Goal: Task Accomplishment & Management: Use online tool/utility

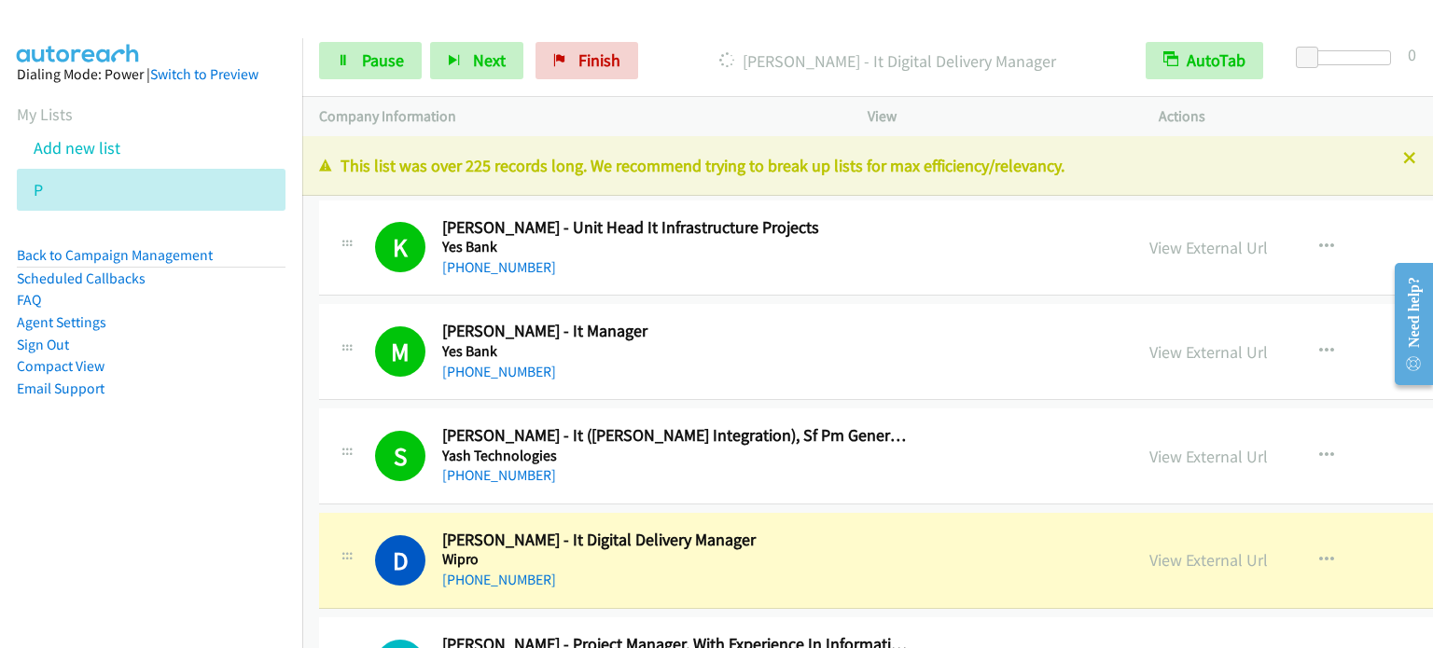
click at [161, 422] on aside "Dialing Mode: Power | Switch to Preview My Lists Add new list P Back to Campaig…" at bounding box center [151, 261] width 302 height 446
click at [351, 55] on link "Pause" at bounding box center [370, 60] width 103 height 37
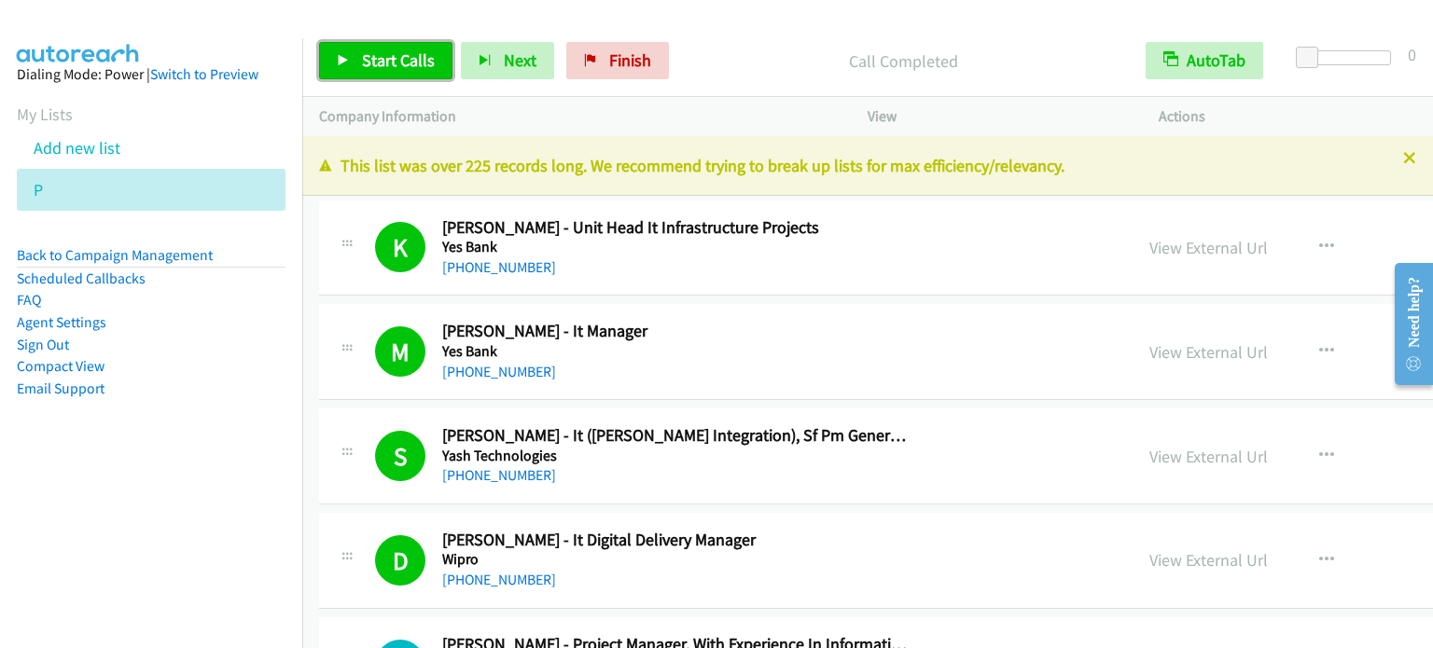
click at [391, 52] on span "Start Calls" at bounding box center [398, 59] width 73 height 21
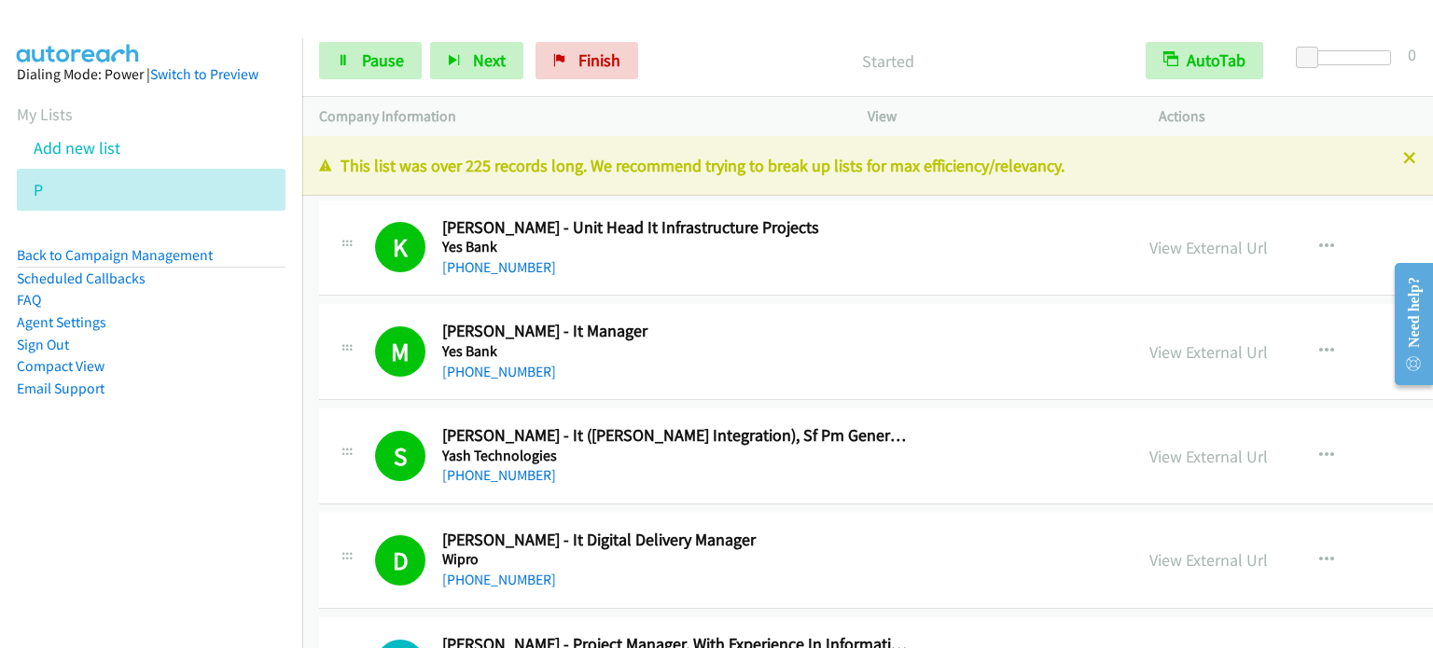
click at [224, 392] on li "Email Support" at bounding box center [151, 389] width 269 height 22
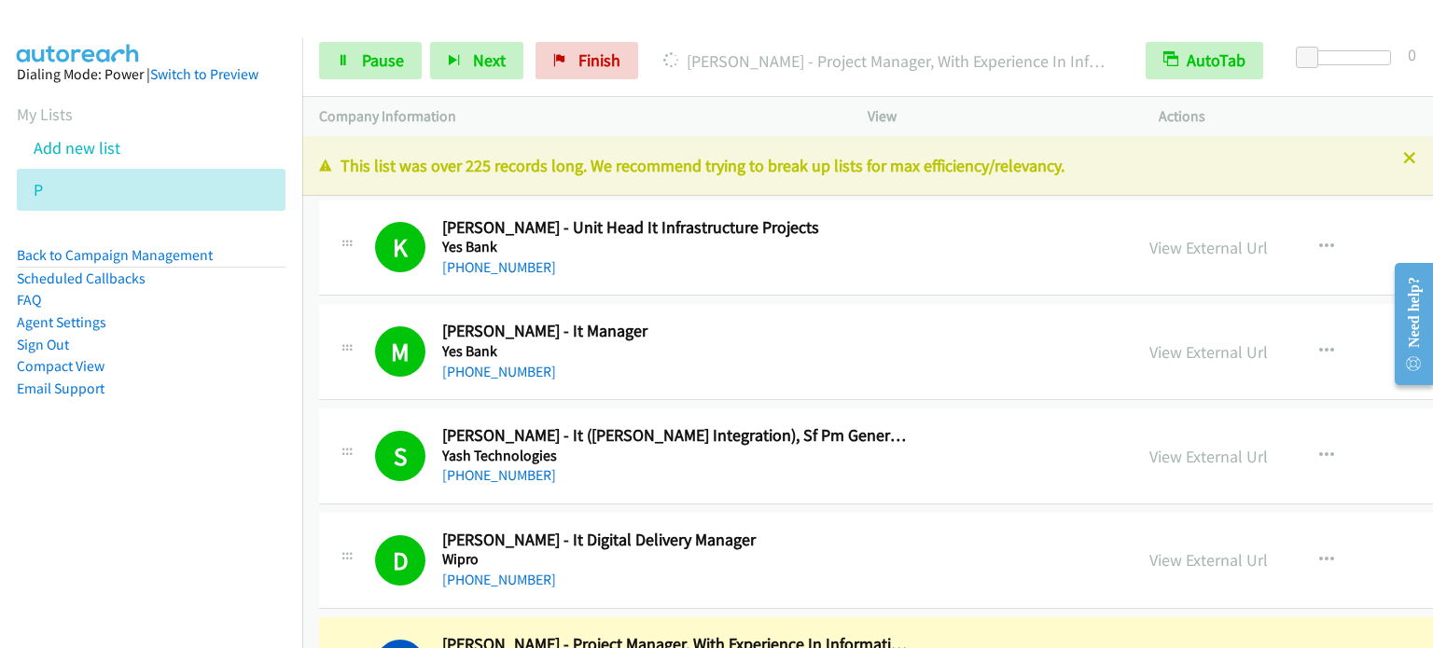
click at [236, 472] on aside "Dialing Mode: Power | Switch to Preview My Lists Add new list P Back to Campaig…" at bounding box center [151, 261] width 302 height 446
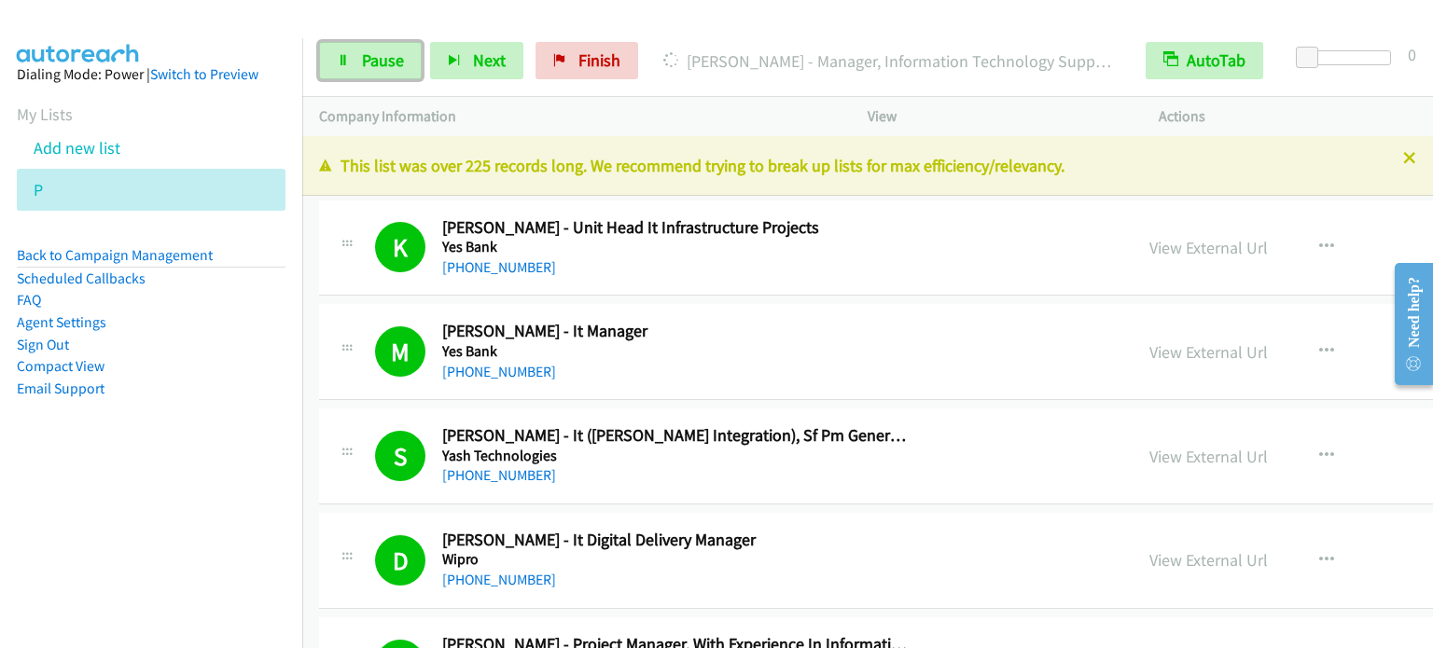
click at [366, 62] on span "Pause" at bounding box center [383, 59] width 42 height 21
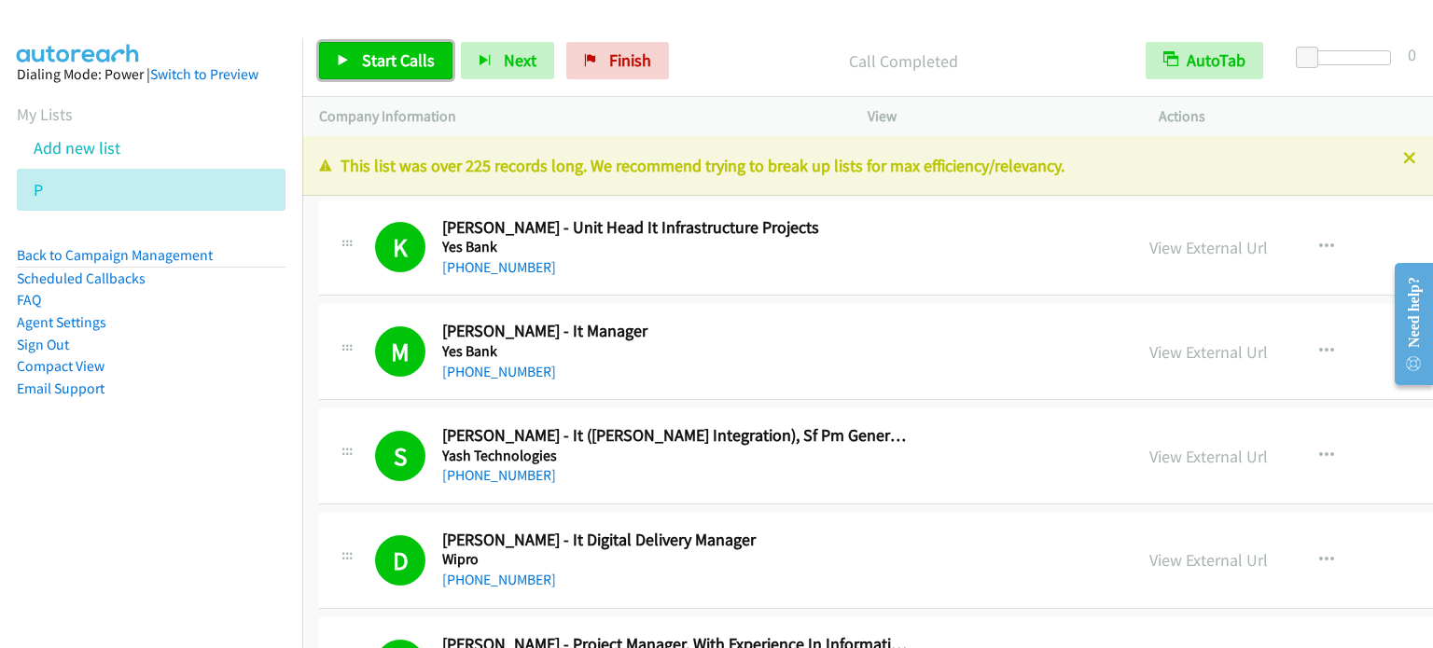
click at [385, 72] on link "Start Calls" at bounding box center [385, 60] width 133 height 37
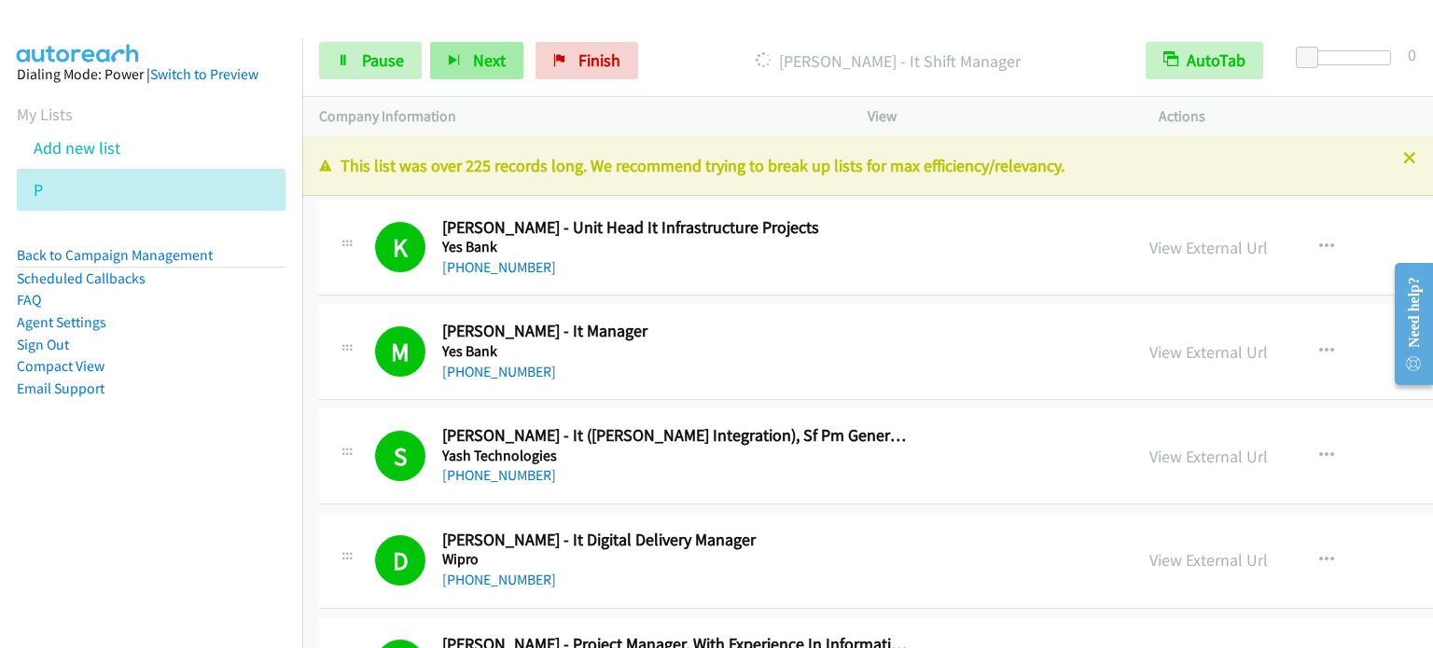
click at [201, 385] on li "Email Support" at bounding box center [151, 389] width 269 height 22
click at [229, 383] on li "Email Support" at bounding box center [151, 389] width 269 height 22
click at [172, 473] on aside "Dialing Mode: Power | Switch to Preview My Lists Add new list P Back to Campaig…" at bounding box center [151, 261] width 302 height 446
click at [383, 57] on span "Pause" at bounding box center [383, 59] width 42 height 21
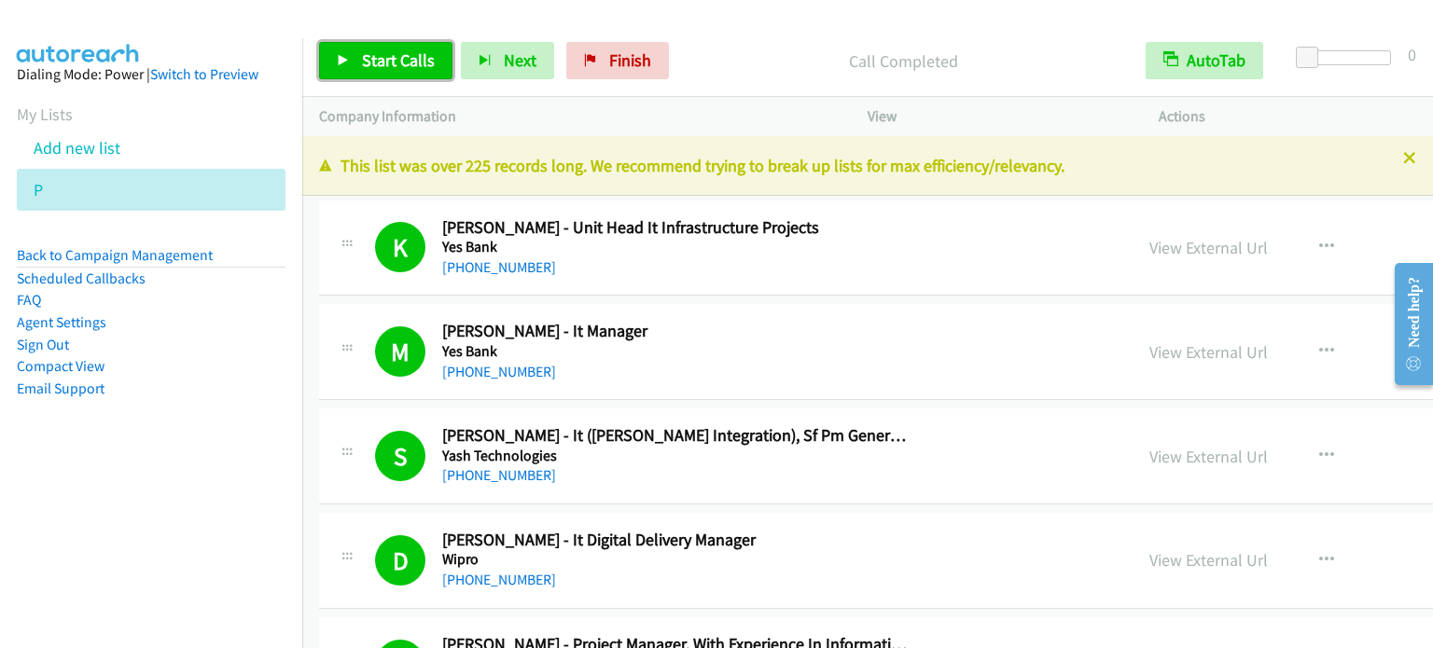
click at [407, 66] on span "Start Calls" at bounding box center [398, 59] width 73 height 21
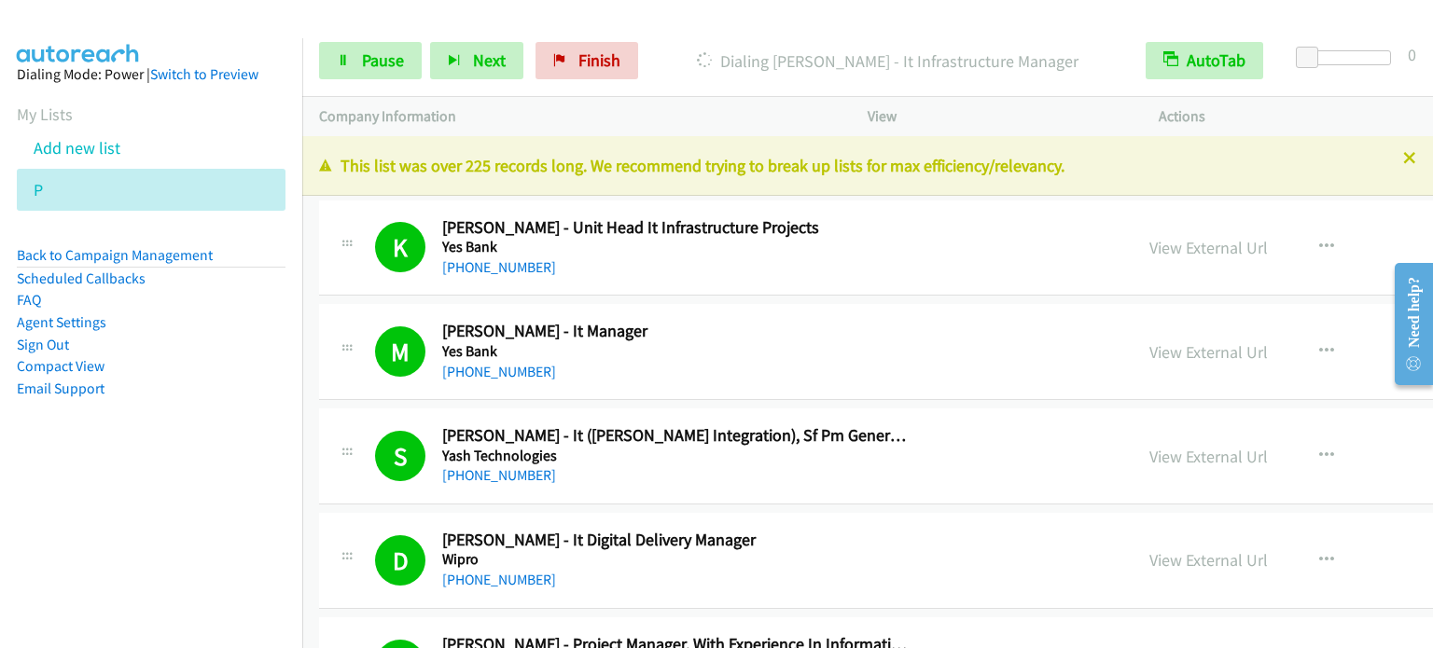
click at [275, 338] on aside "Dialing Mode: Power | Switch to Preview My Lists Add new list P Back to Campaig…" at bounding box center [151, 261] width 302 height 446
click at [357, 59] on link "Pause" at bounding box center [370, 60] width 103 height 37
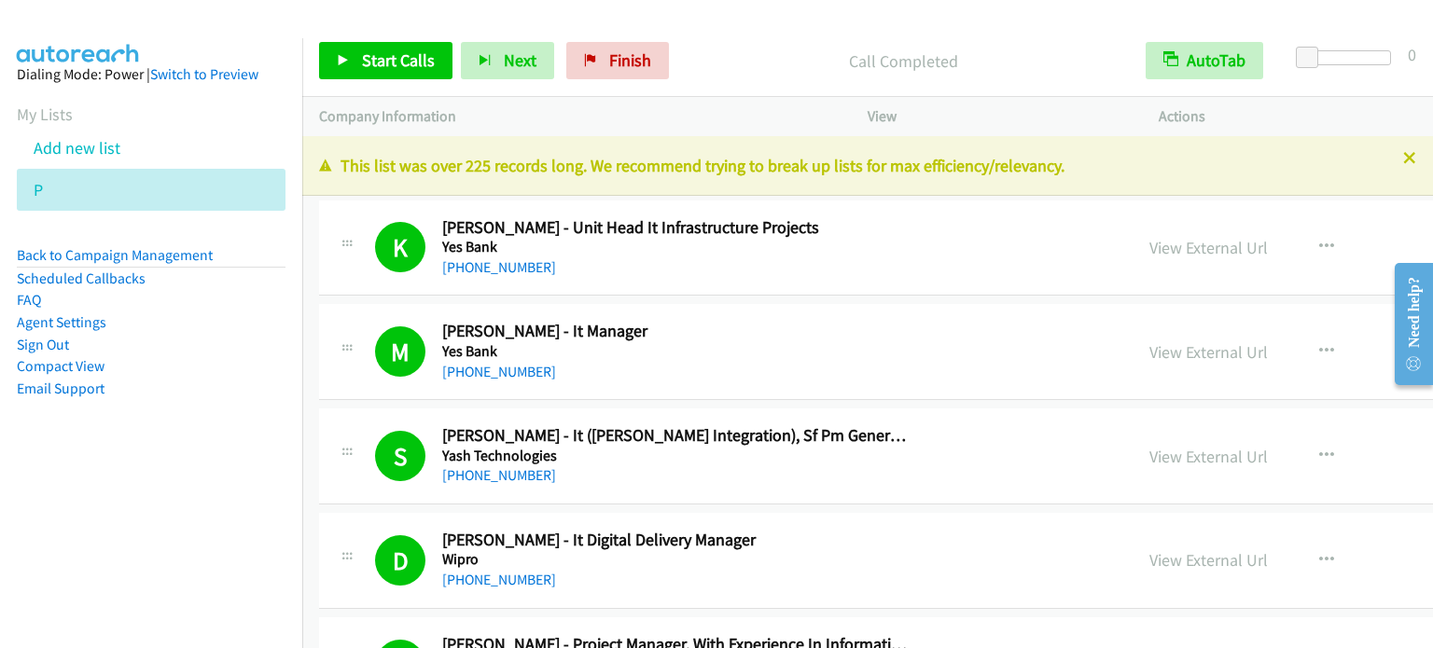
click at [194, 495] on nav "Dialing Mode: Power | Switch to Preview My Lists Add new list P Back to Campaig…" at bounding box center [151, 362] width 303 height 648
click at [426, 54] on span "Start Calls" at bounding box center [398, 59] width 73 height 21
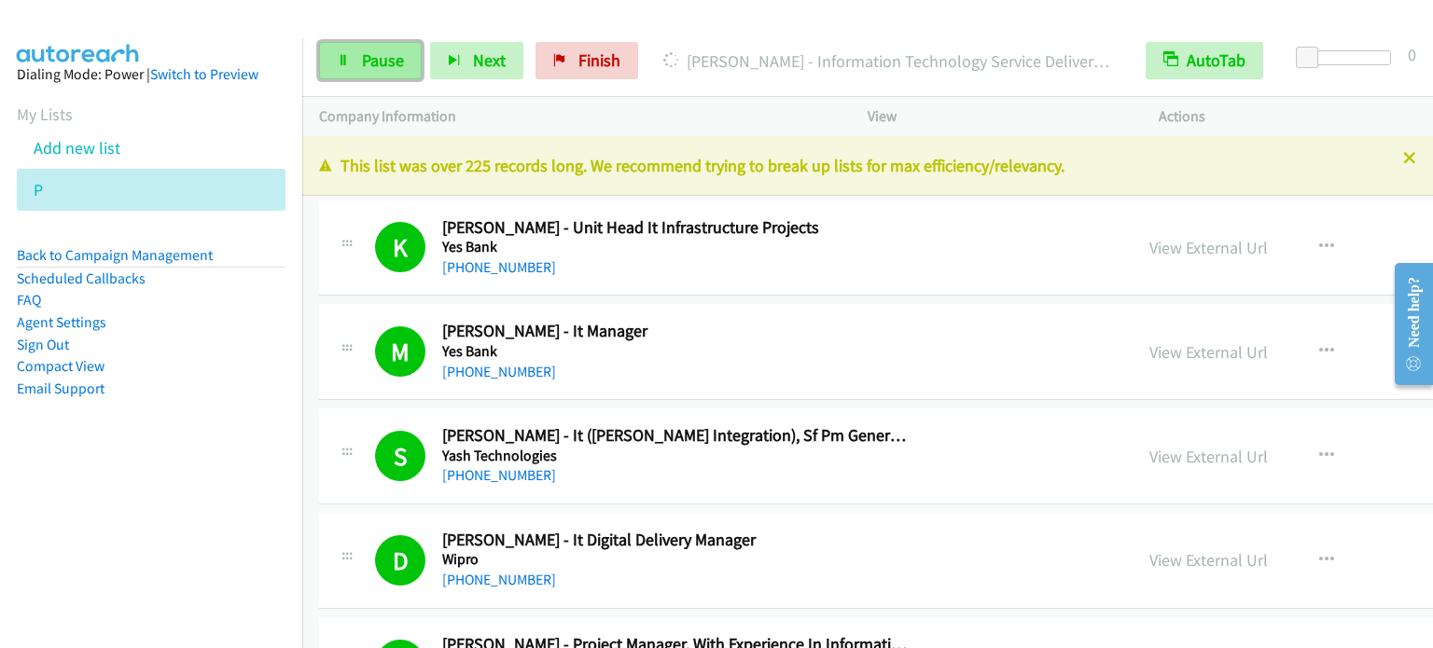
click at [387, 56] on span "Pause" at bounding box center [383, 59] width 42 height 21
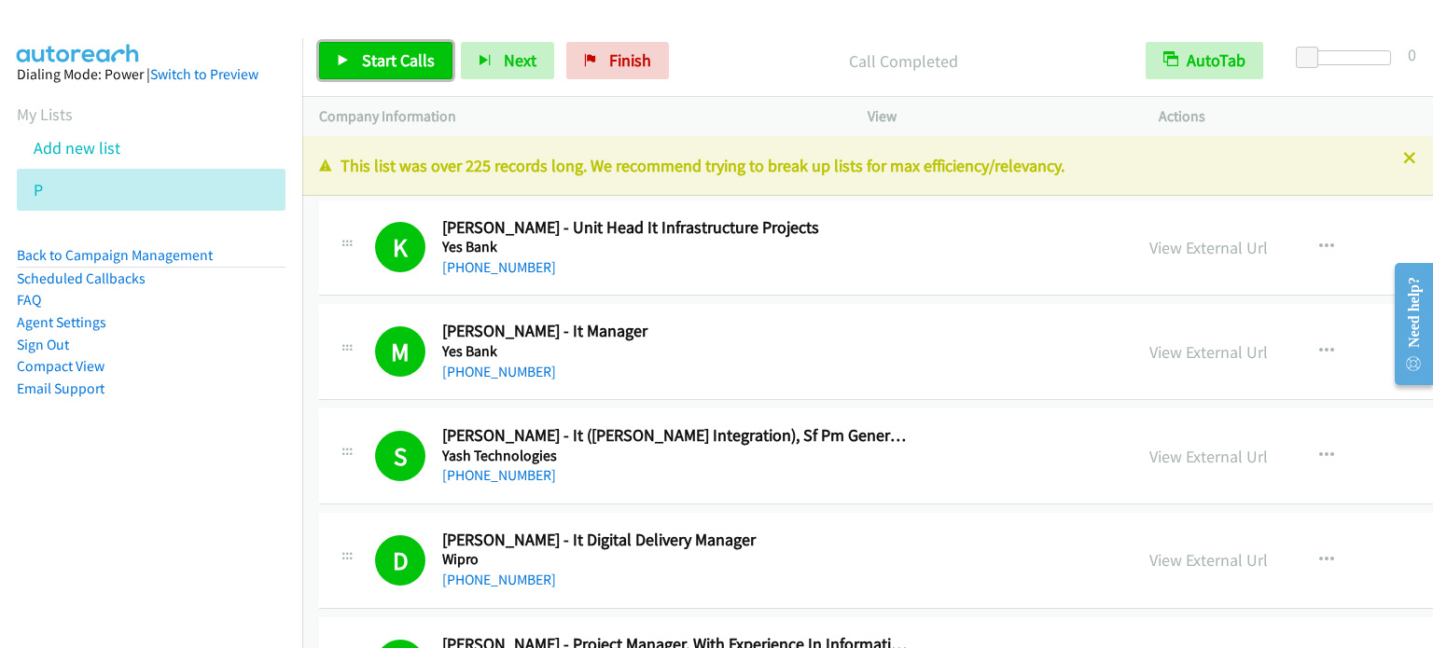
click at [411, 52] on span "Start Calls" at bounding box center [398, 59] width 73 height 21
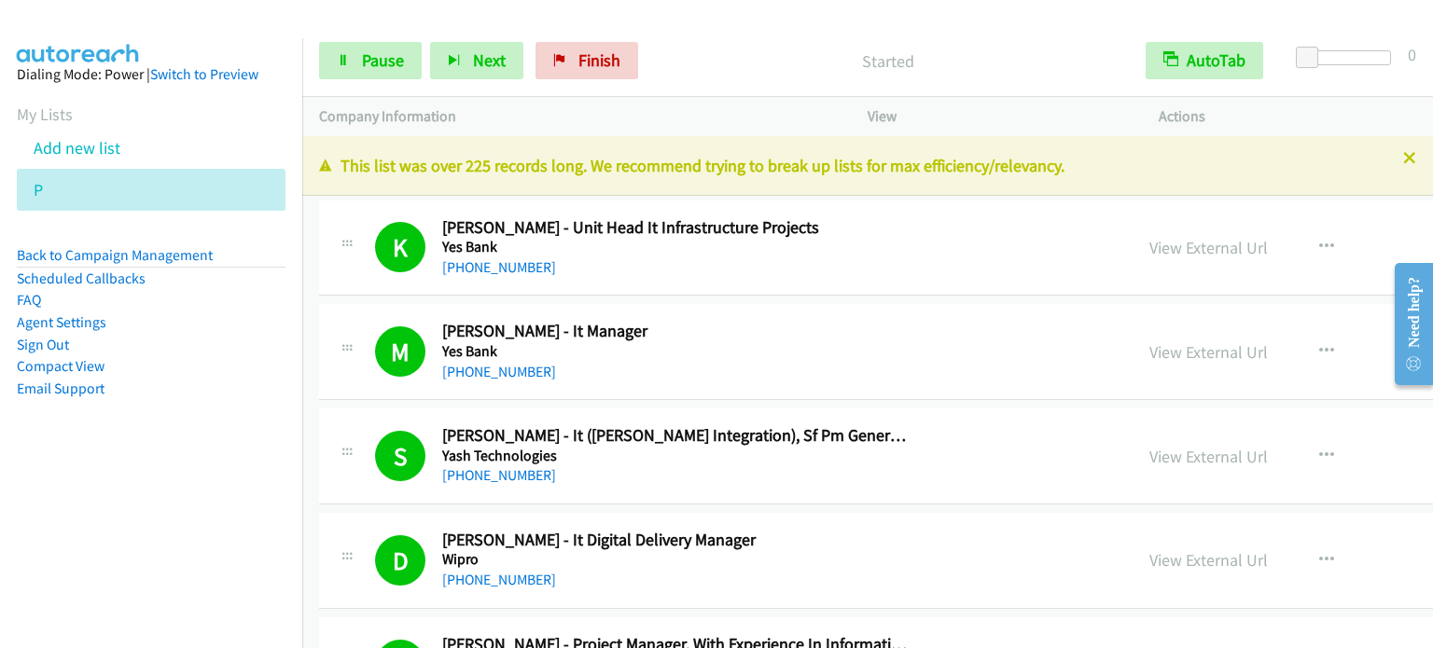
click at [36, 549] on nav "Dialing Mode: Power | Switch to Preview My Lists Add new list P Back to Campaig…" at bounding box center [151, 362] width 303 height 648
drag, startPoint x: 388, startPoint y: 60, endPoint x: 425, endPoint y: 18, distance: 56.2
click at [388, 59] on span "Pause" at bounding box center [383, 59] width 42 height 21
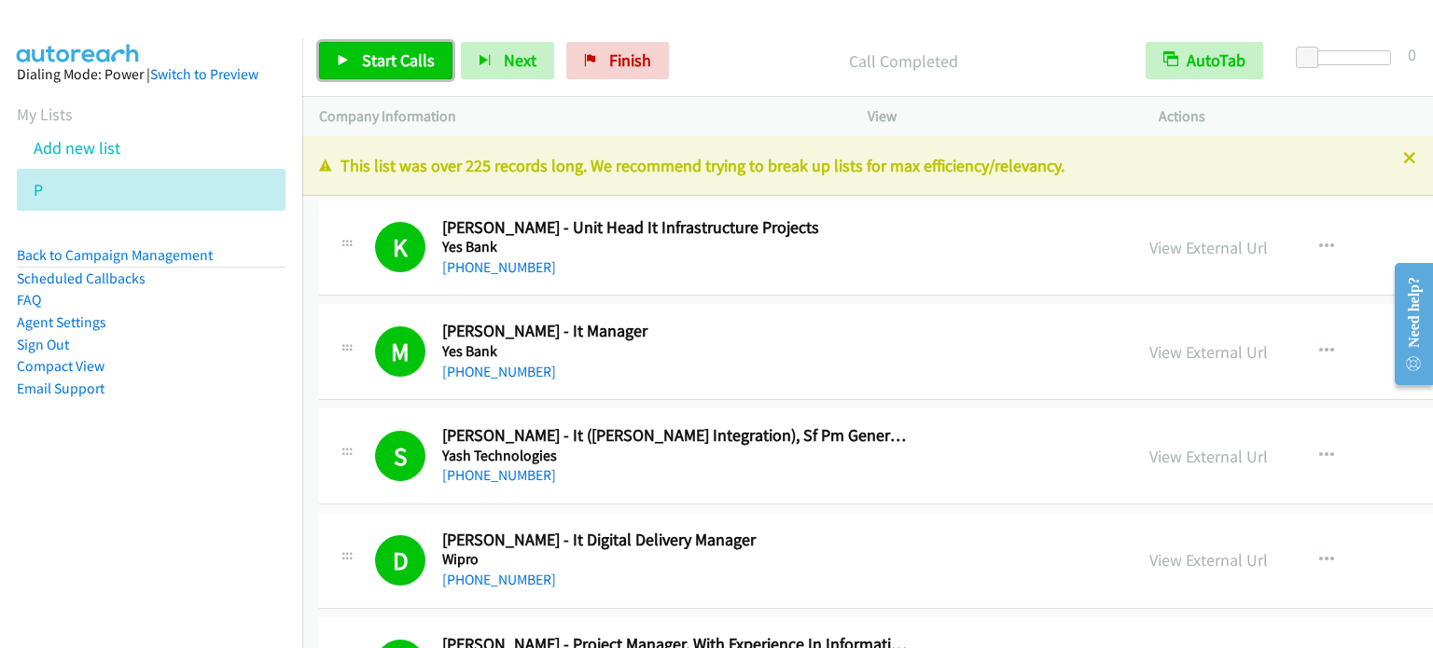
click at [391, 63] on span "Start Calls" at bounding box center [398, 59] width 73 height 21
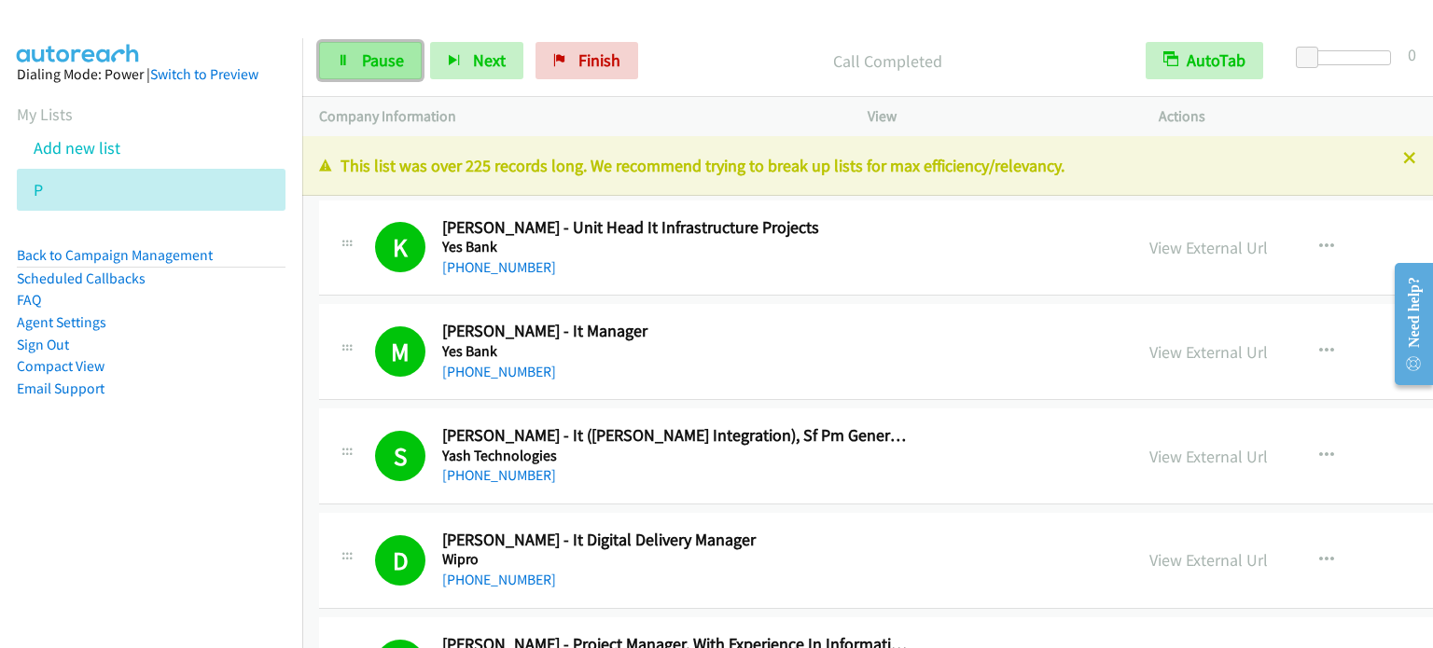
drag, startPoint x: 396, startPoint y: 54, endPoint x: 380, endPoint y: 69, distance: 22.5
click at [396, 54] on span "Pause" at bounding box center [383, 59] width 42 height 21
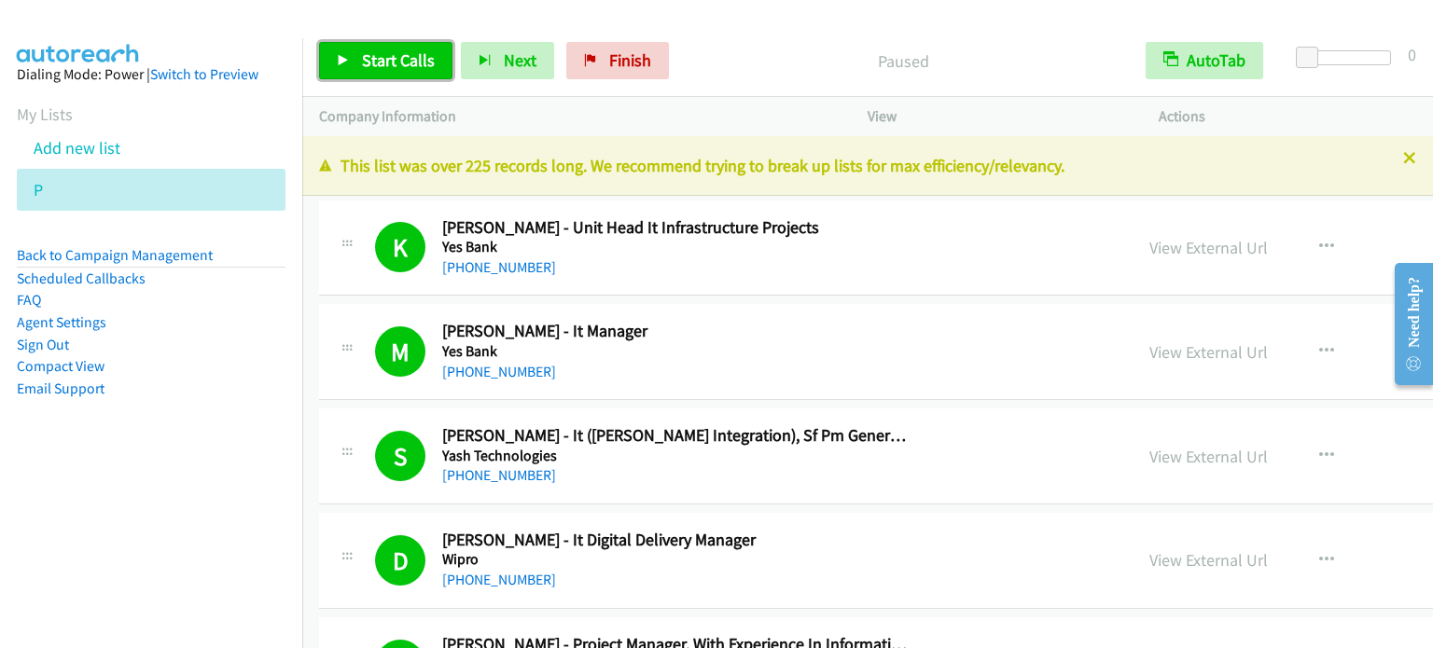
click at [369, 59] on span "Start Calls" at bounding box center [398, 59] width 73 height 21
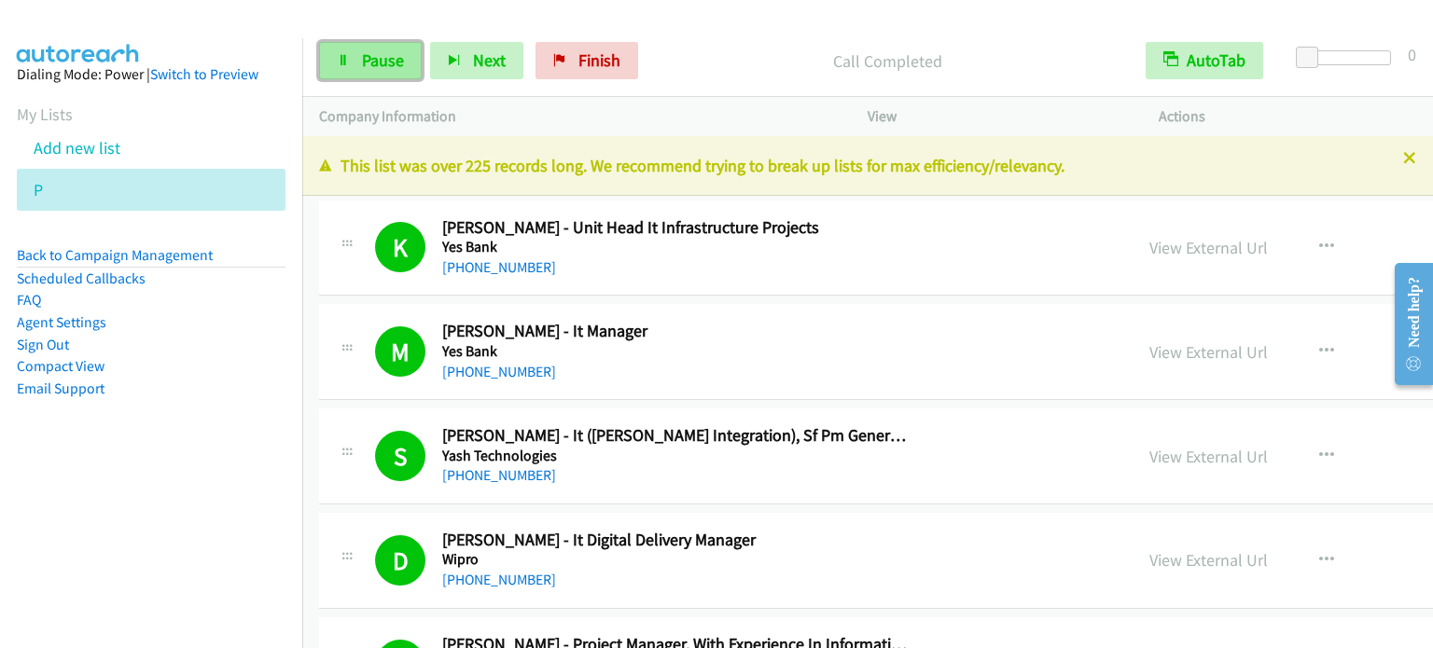
click at [395, 63] on span "Pause" at bounding box center [383, 59] width 42 height 21
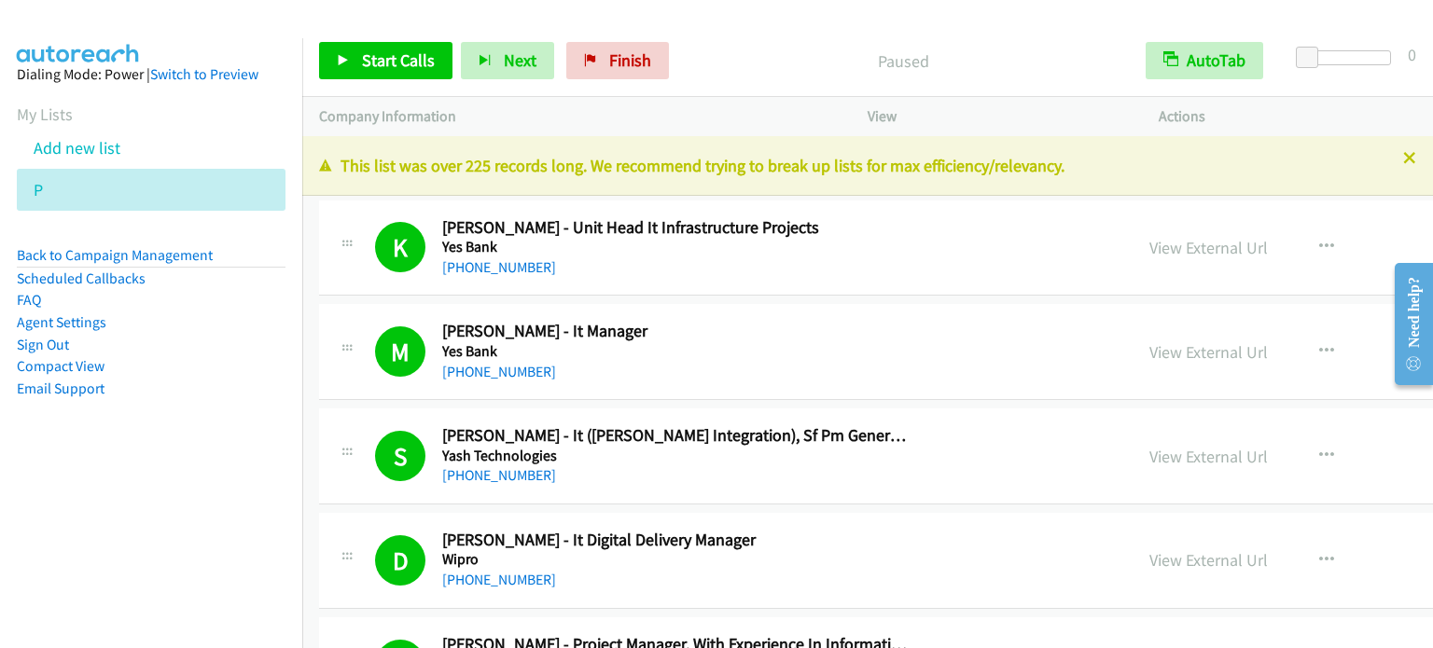
click at [376, 63] on div "Start Calls Pause Next Finish" at bounding box center [498, 60] width 358 height 37
click at [396, 63] on span "Start Calls" at bounding box center [398, 59] width 73 height 21
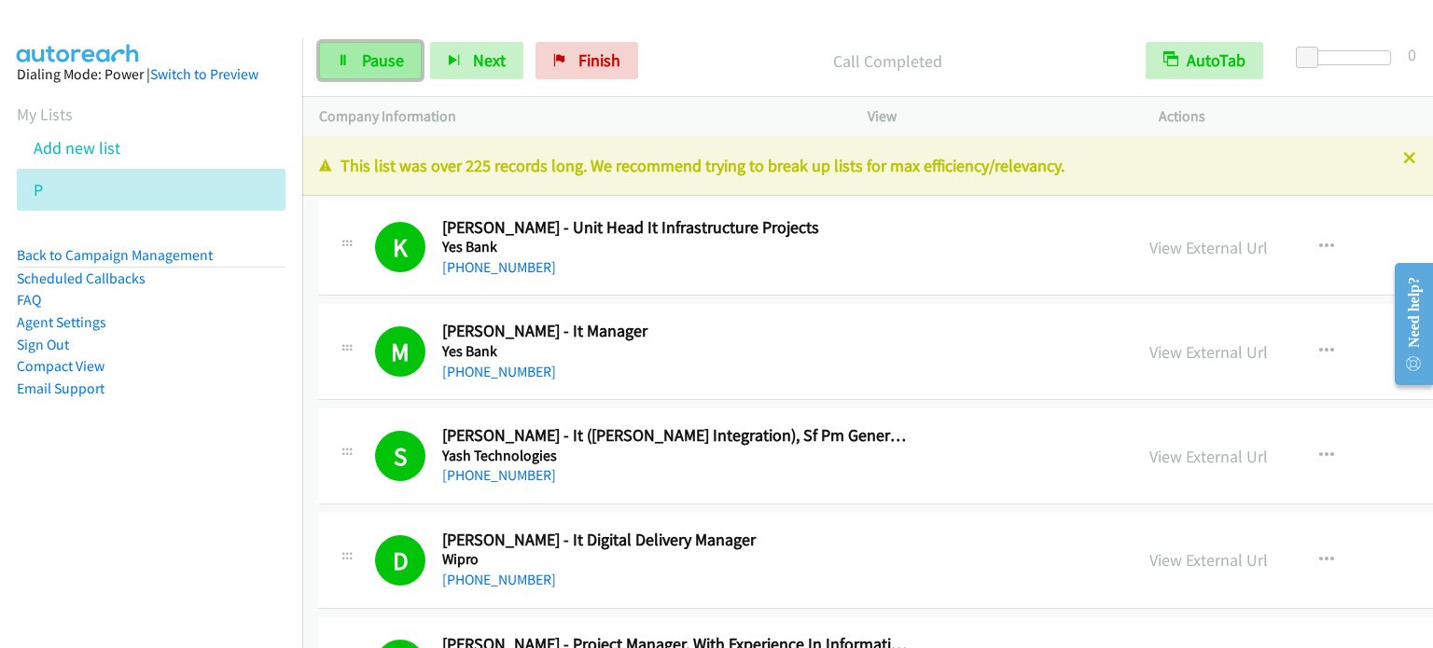
click at [369, 59] on span "Pause" at bounding box center [383, 59] width 42 height 21
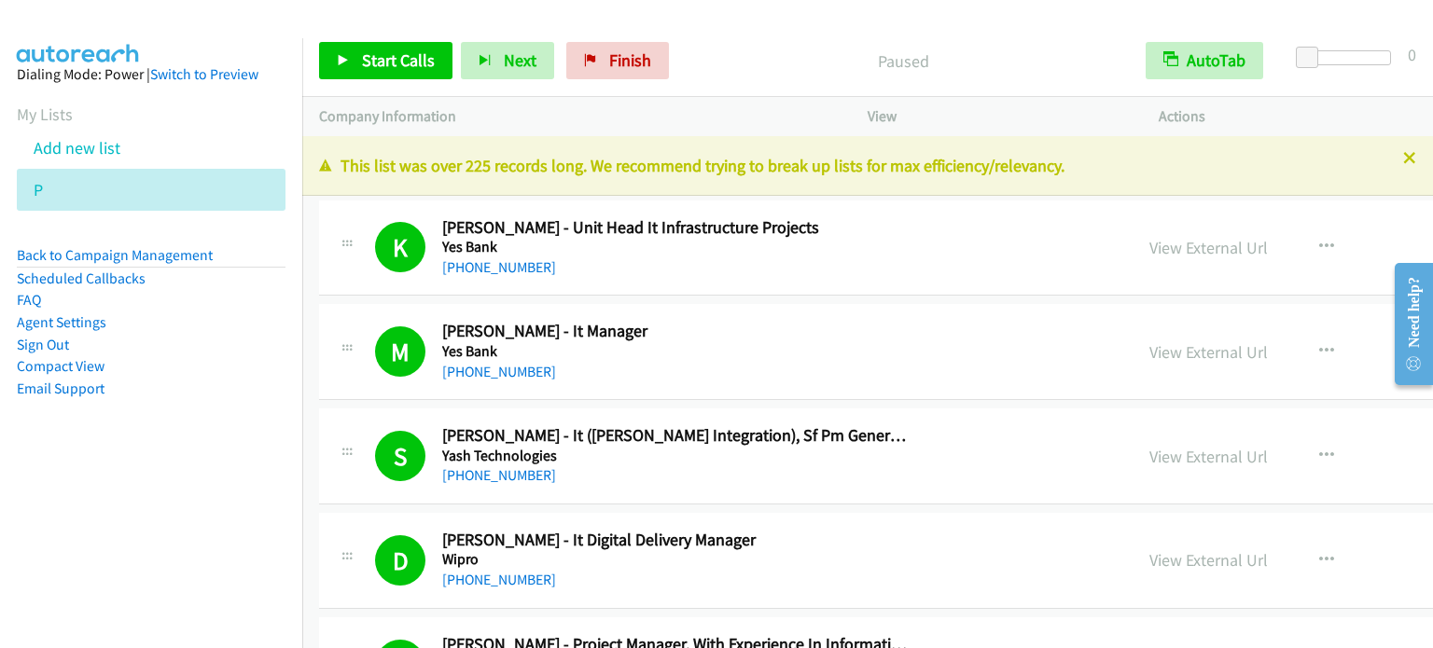
click at [214, 433] on aside "Dialing Mode: Power | Switch to Preview My Lists Add new list P Back to Campaig…" at bounding box center [151, 261] width 302 height 446
click at [388, 65] on span "Start Calls" at bounding box center [398, 59] width 73 height 21
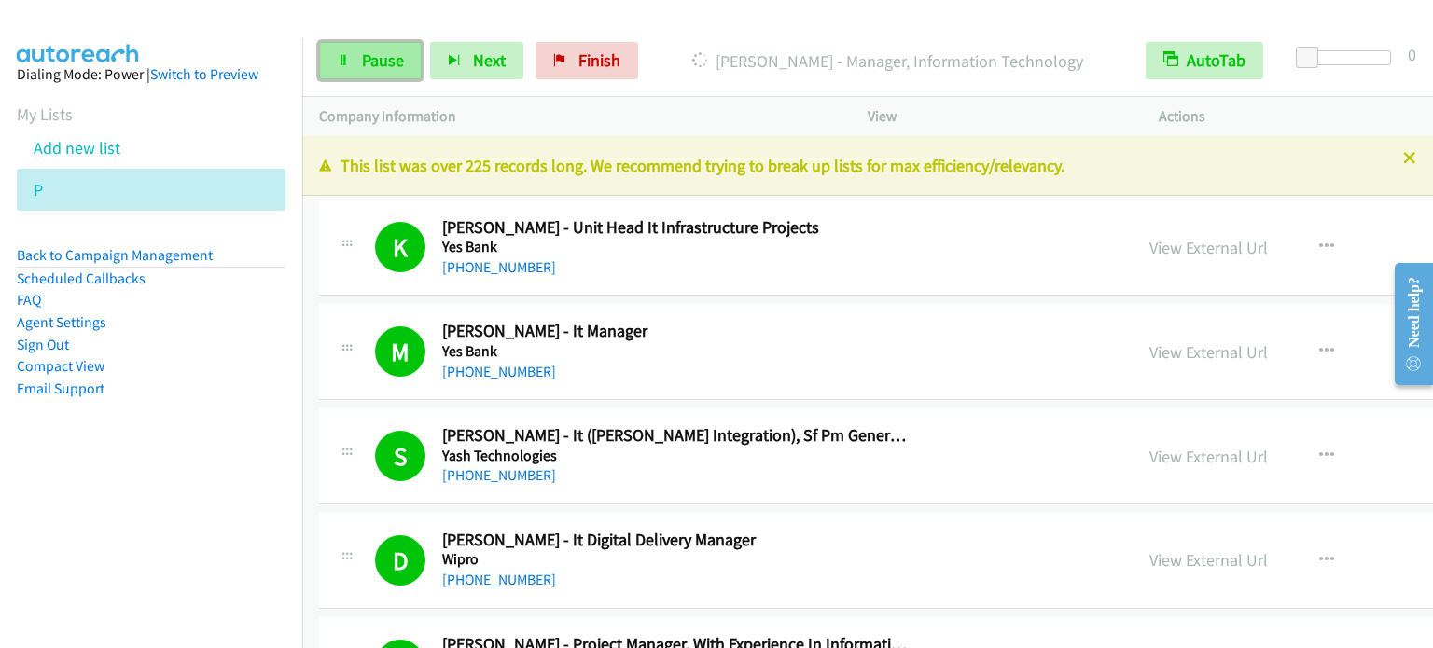
click at [379, 61] on span "Pause" at bounding box center [383, 59] width 42 height 21
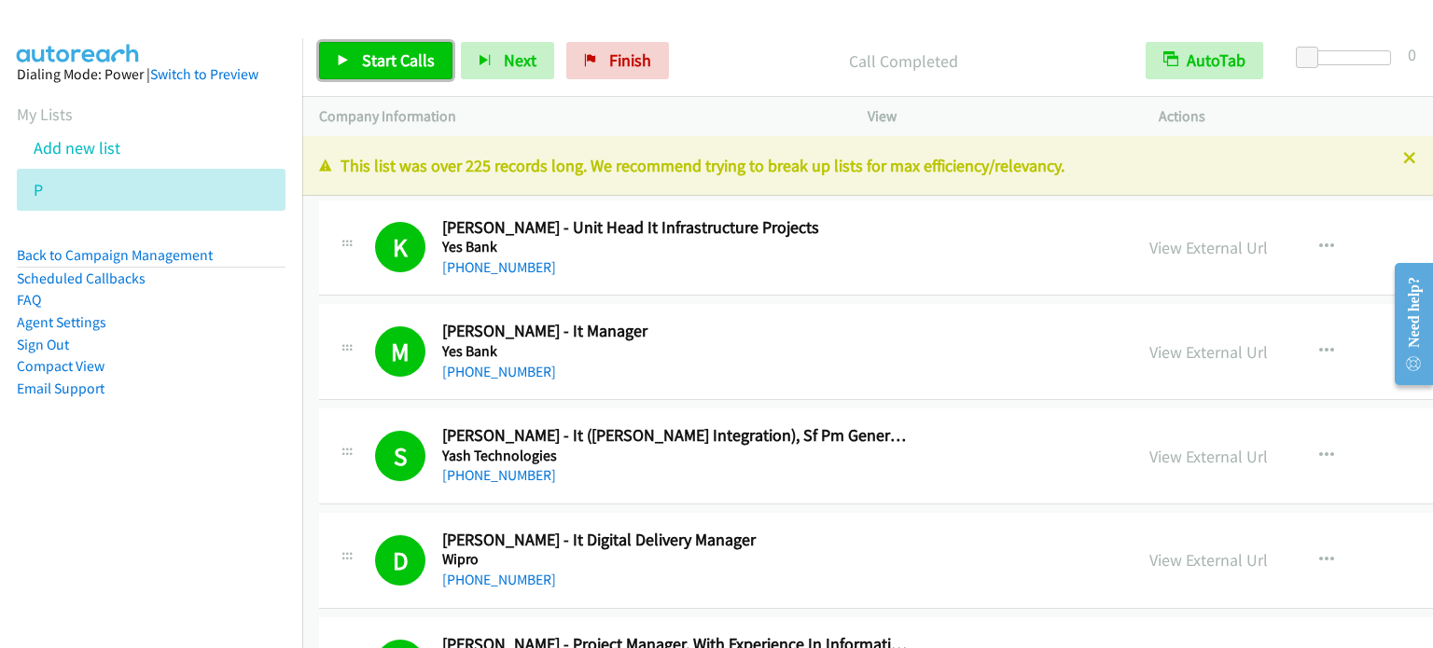
click at [383, 56] on span "Start Calls" at bounding box center [398, 59] width 73 height 21
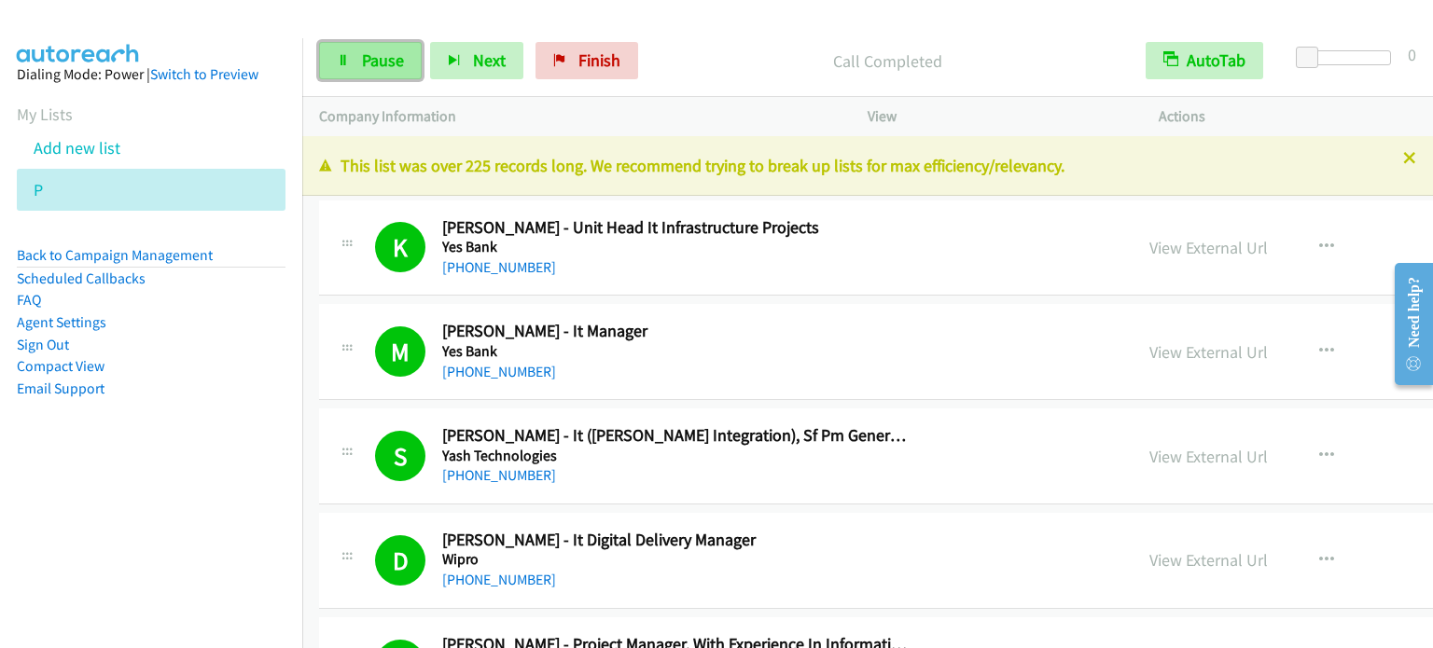
click at [369, 66] on span "Pause" at bounding box center [383, 59] width 42 height 21
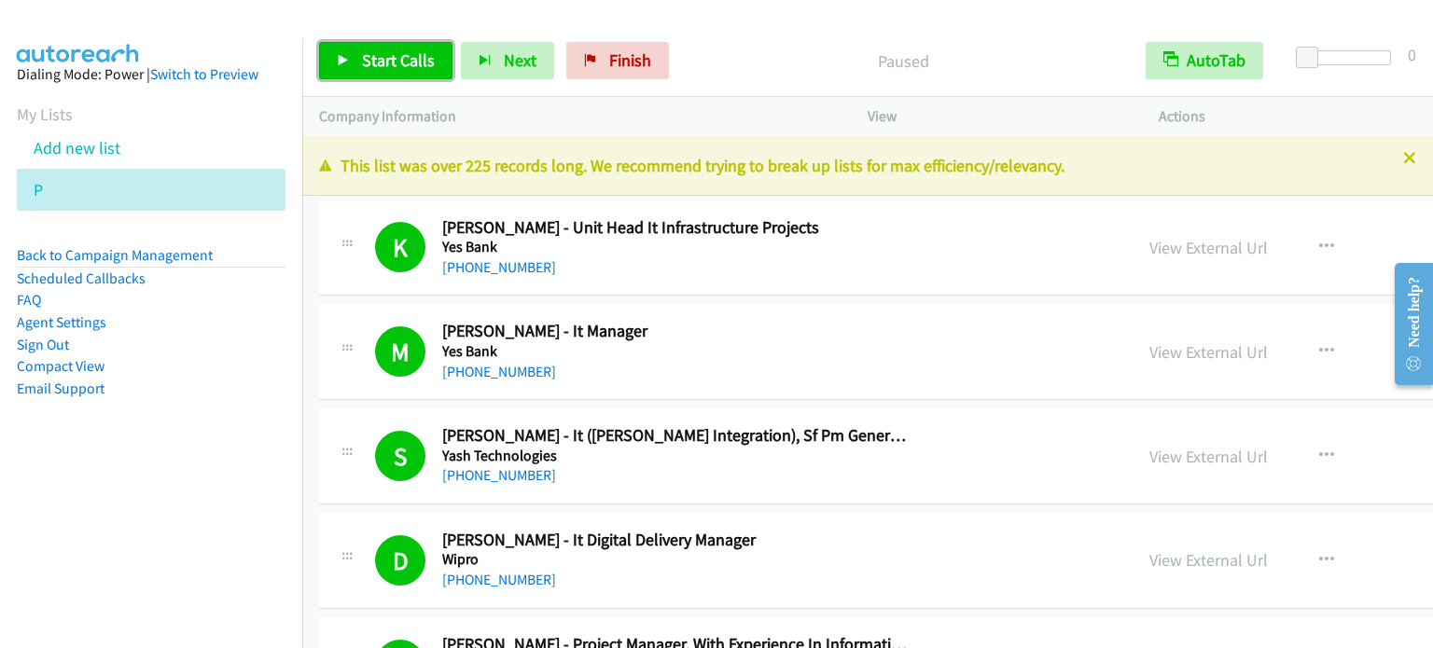
click at [369, 64] on span "Start Calls" at bounding box center [398, 59] width 73 height 21
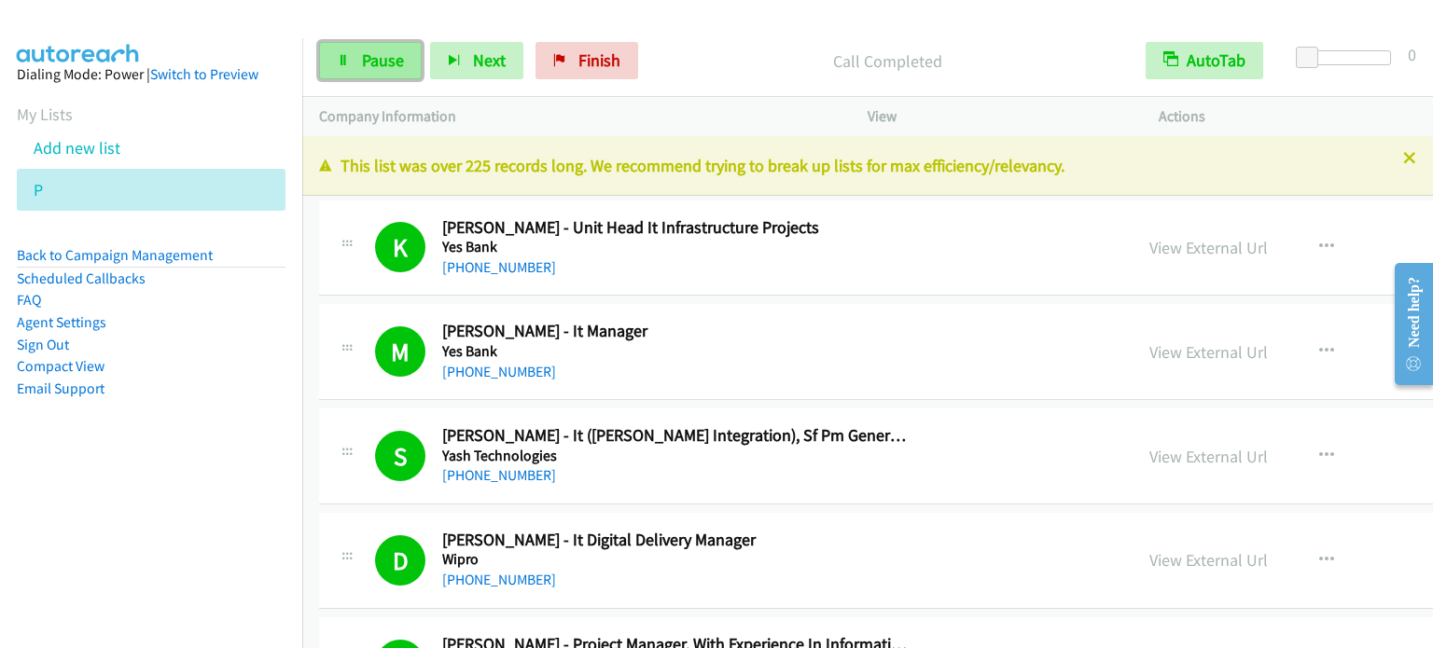
click at [377, 66] on span "Pause" at bounding box center [383, 59] width 42 height 21
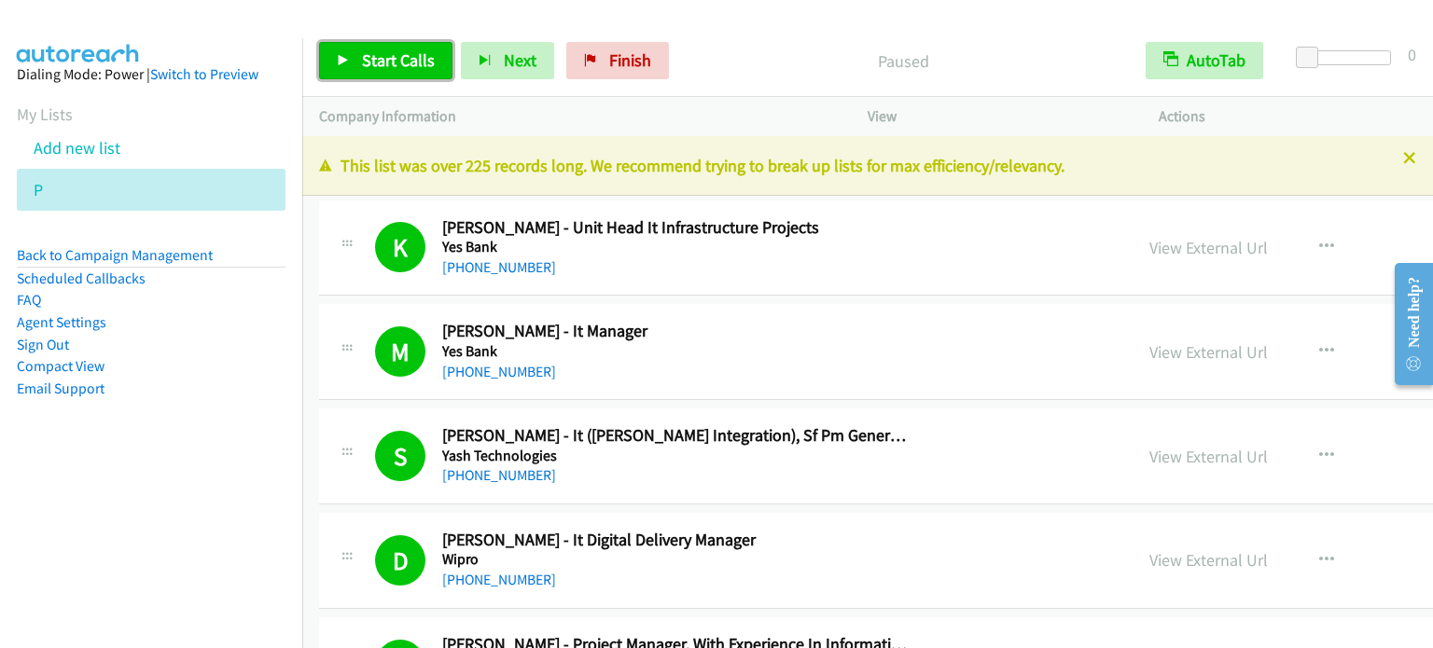
click at [358, 60] on link "Start Calls" at bounding box center [385, 60] width 133 height 37
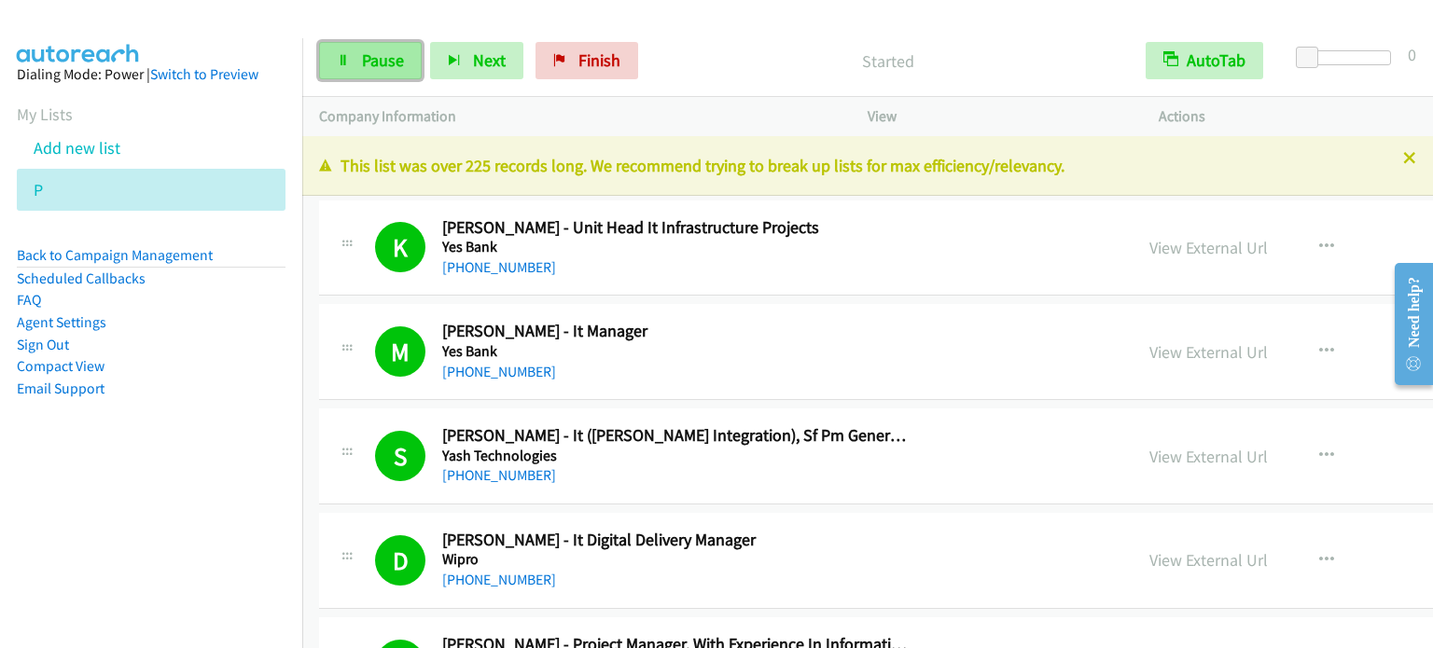
click at [384, 63] on span "Pause" at bounding box center [383, 59] width 42 height 21
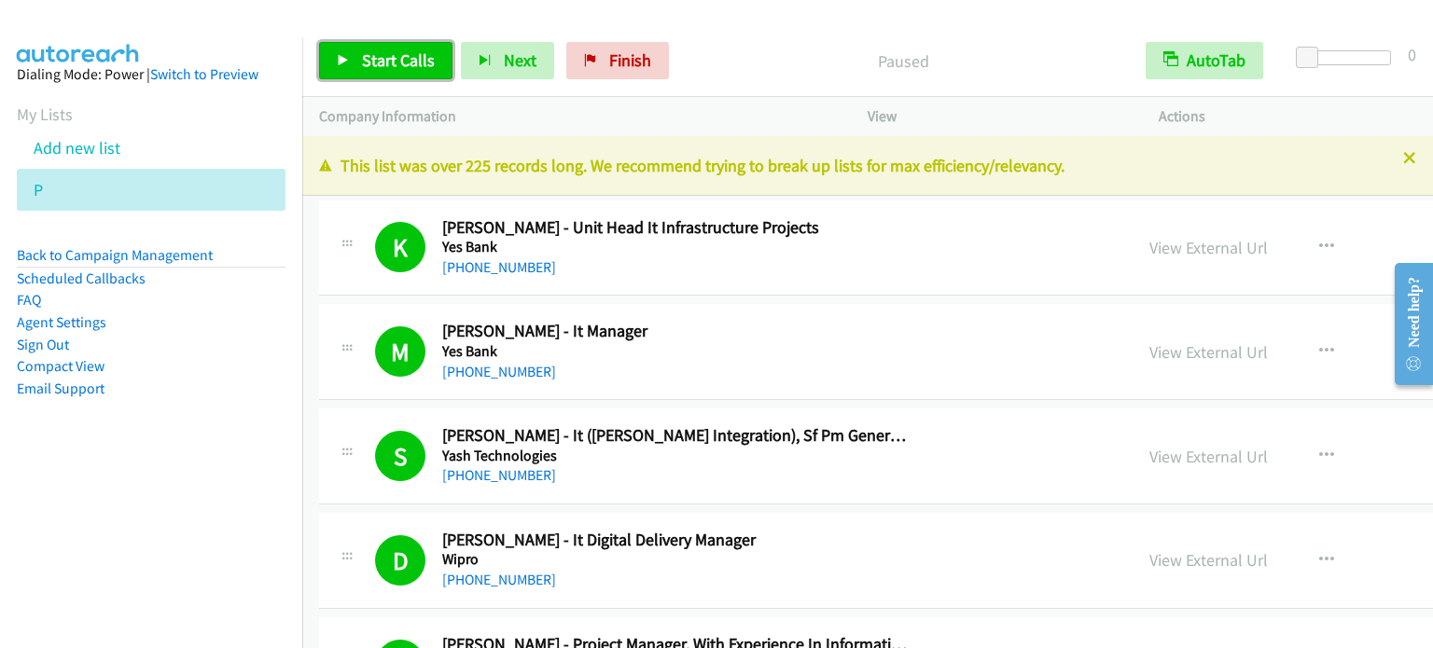
click at [384, 64] on span "Start Calls" at bounding box center [398, 59] width 73 height 21
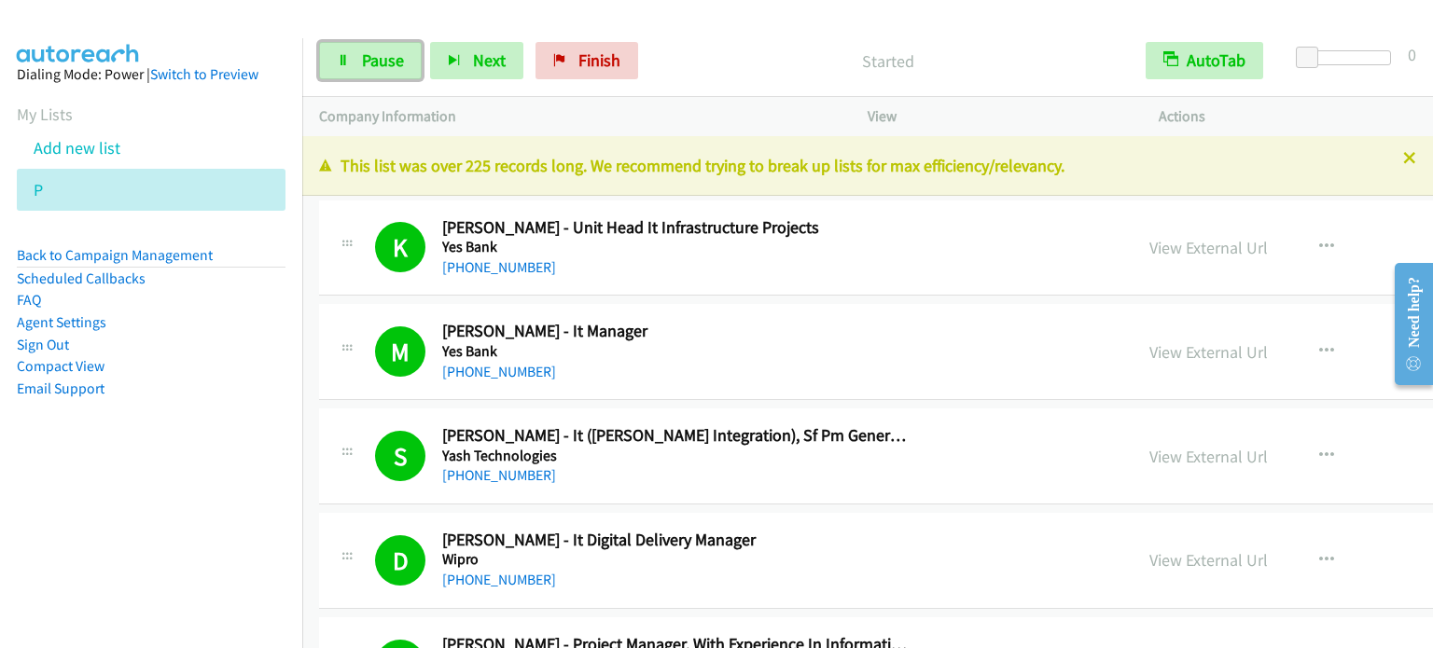
click at [384, 64] on span "Pause" at bounding box center [383, 59] width 42 height 21
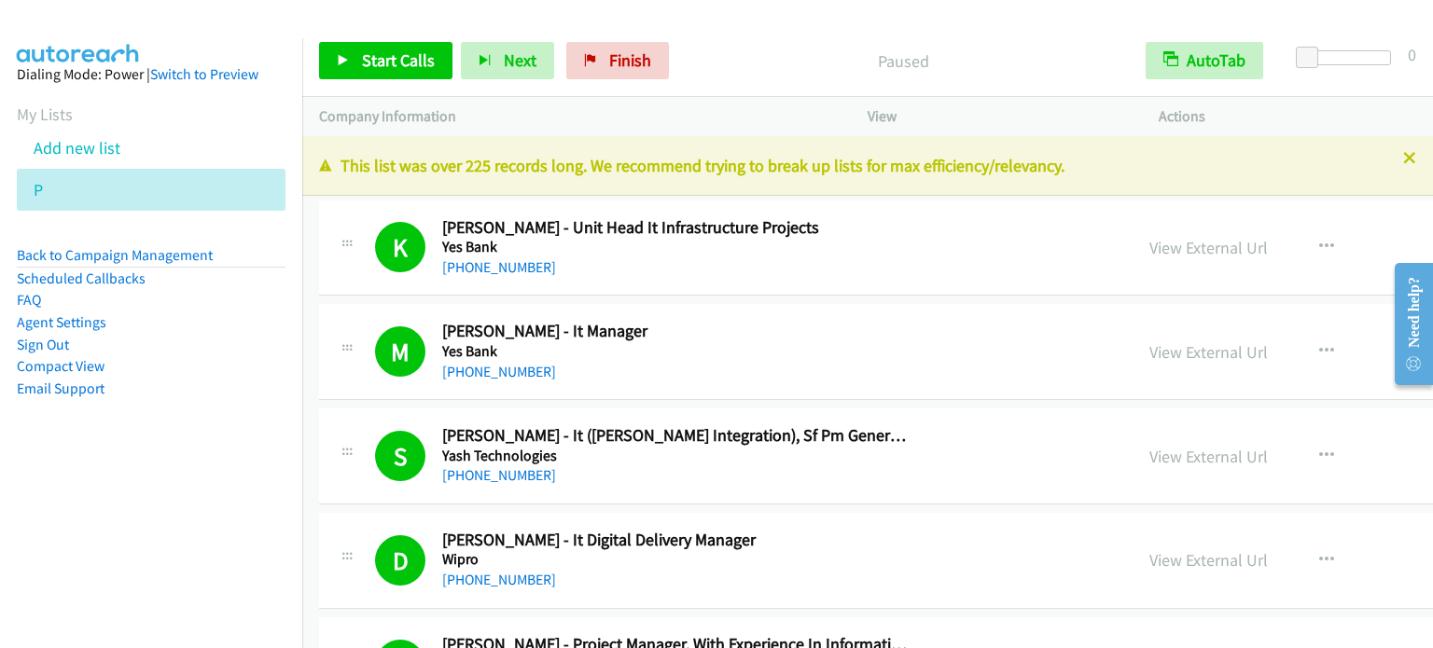
click at [0, 443] on aside "Dialing Mode: Power | Switch to Preview My Lists Add new list P Back to Campaig…" at bounding box center [151, 261] width 302 height 446
click at [967, 42] on div "Paused" at bounding box center [903, 60] width 452 height 37
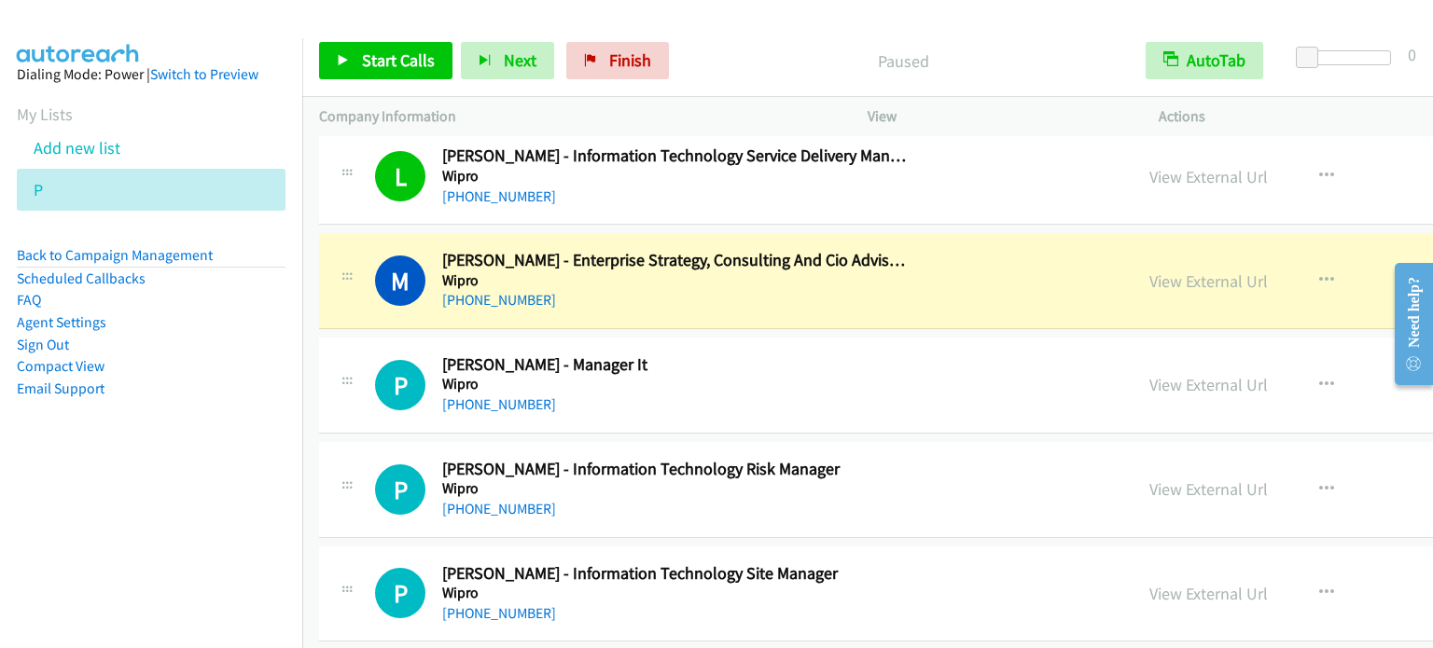
scroll to position [3514, 0]
click at [1319, 377] on icon "button" at bounding box center [1326, 384] width 15 height 15
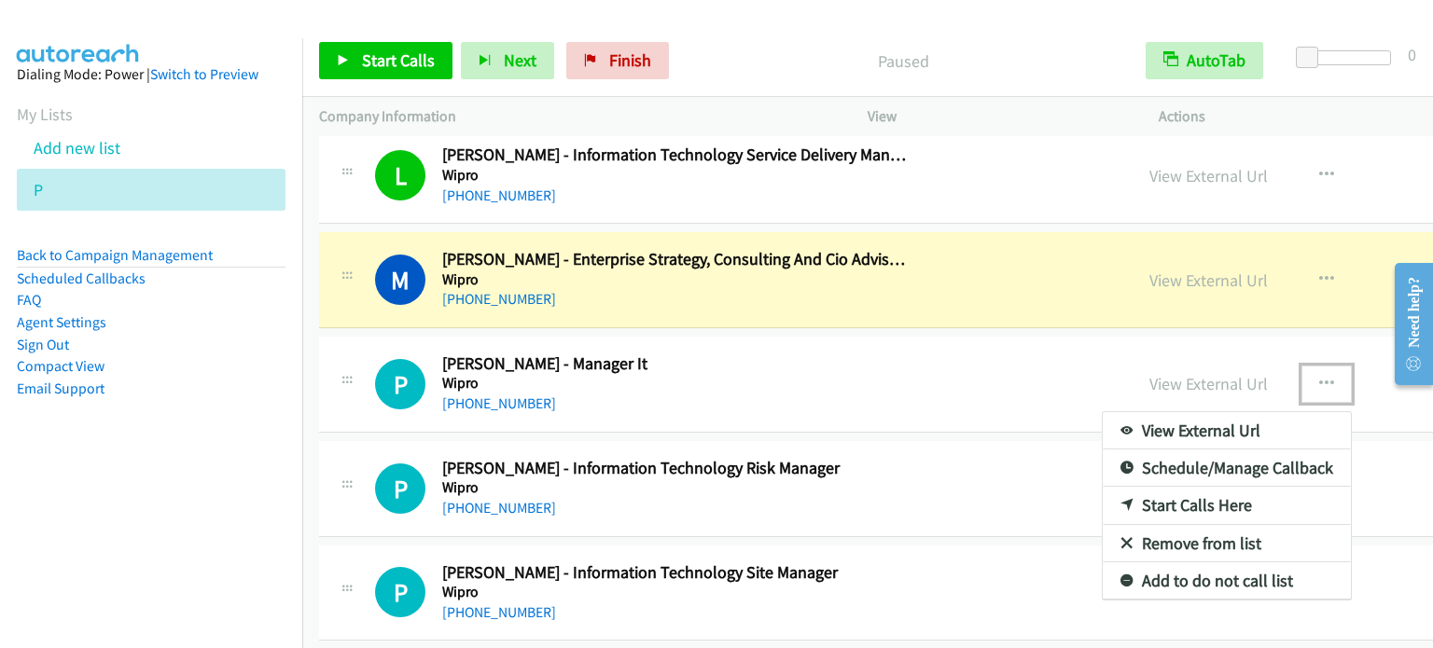
click at [1117, 502] on link "Start Calls Here" at bounding box center [1227, 505] width 248 height 37
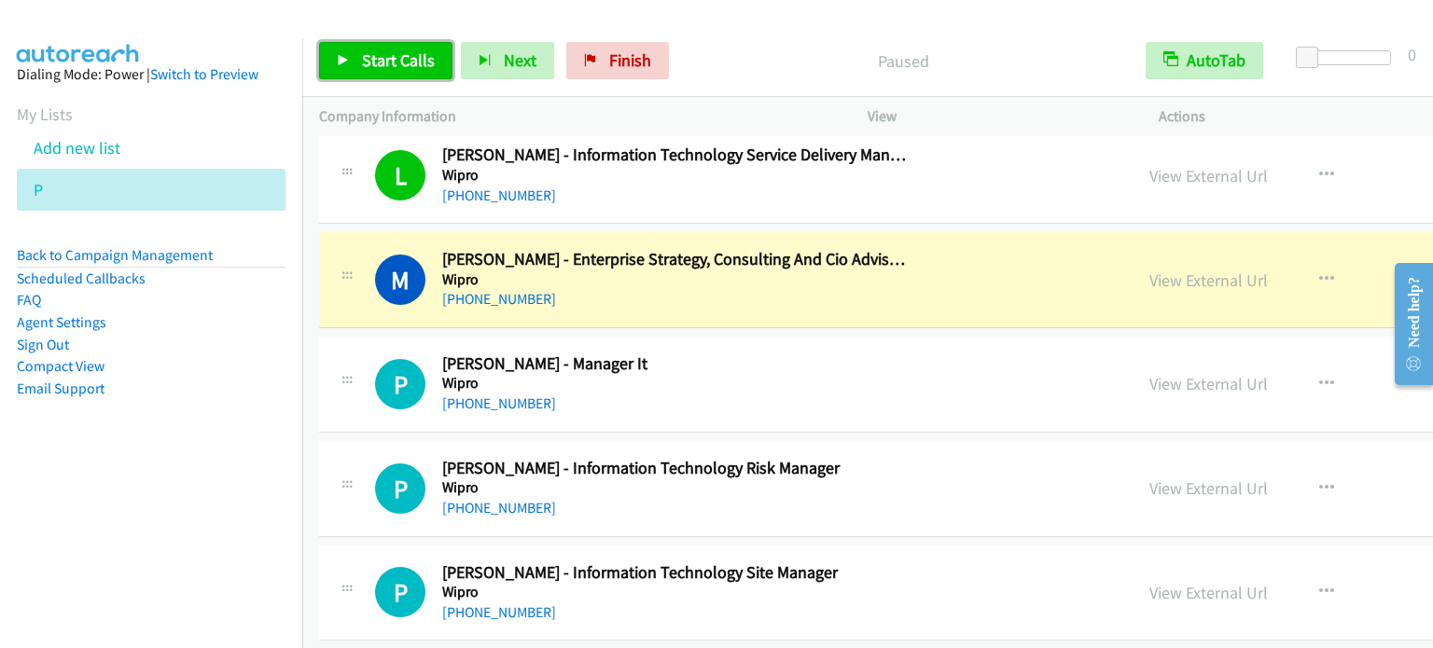
click at [392, 60] on span "Start Calls" at bounding box center [398, 59] width 73 height 21
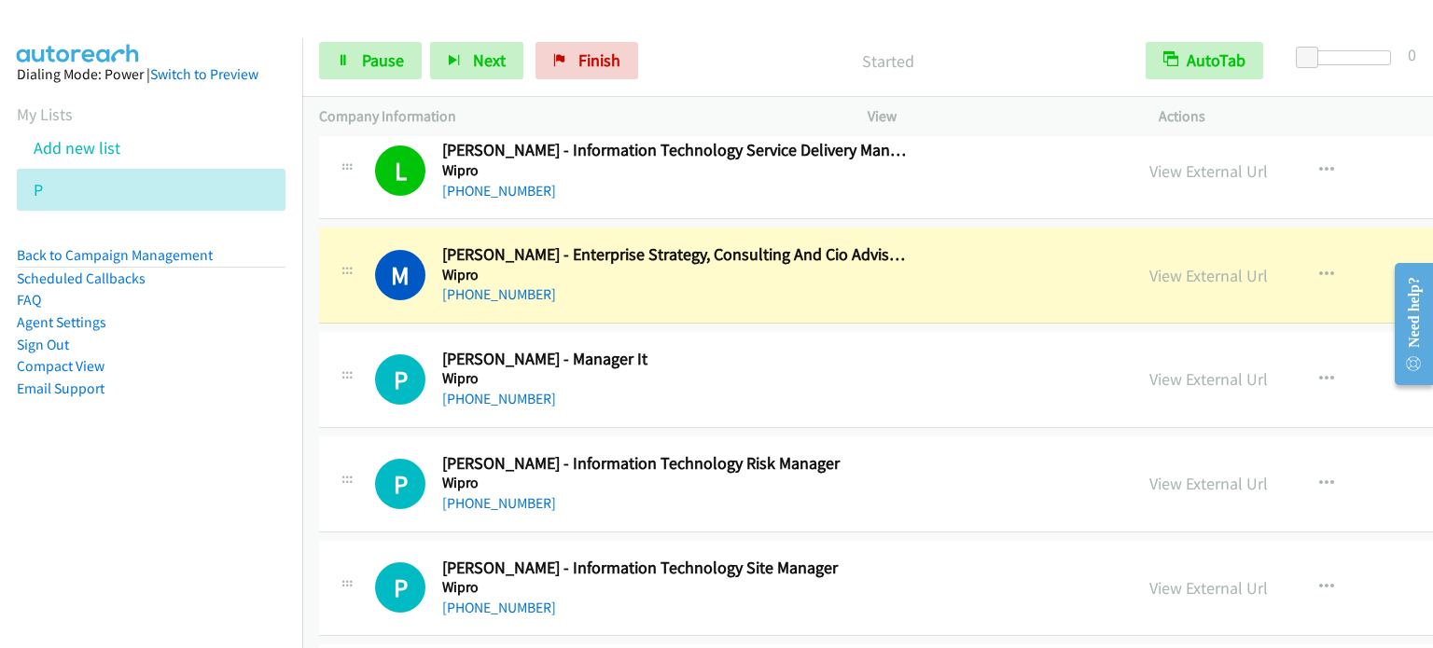
scroll to position [3514, 0]
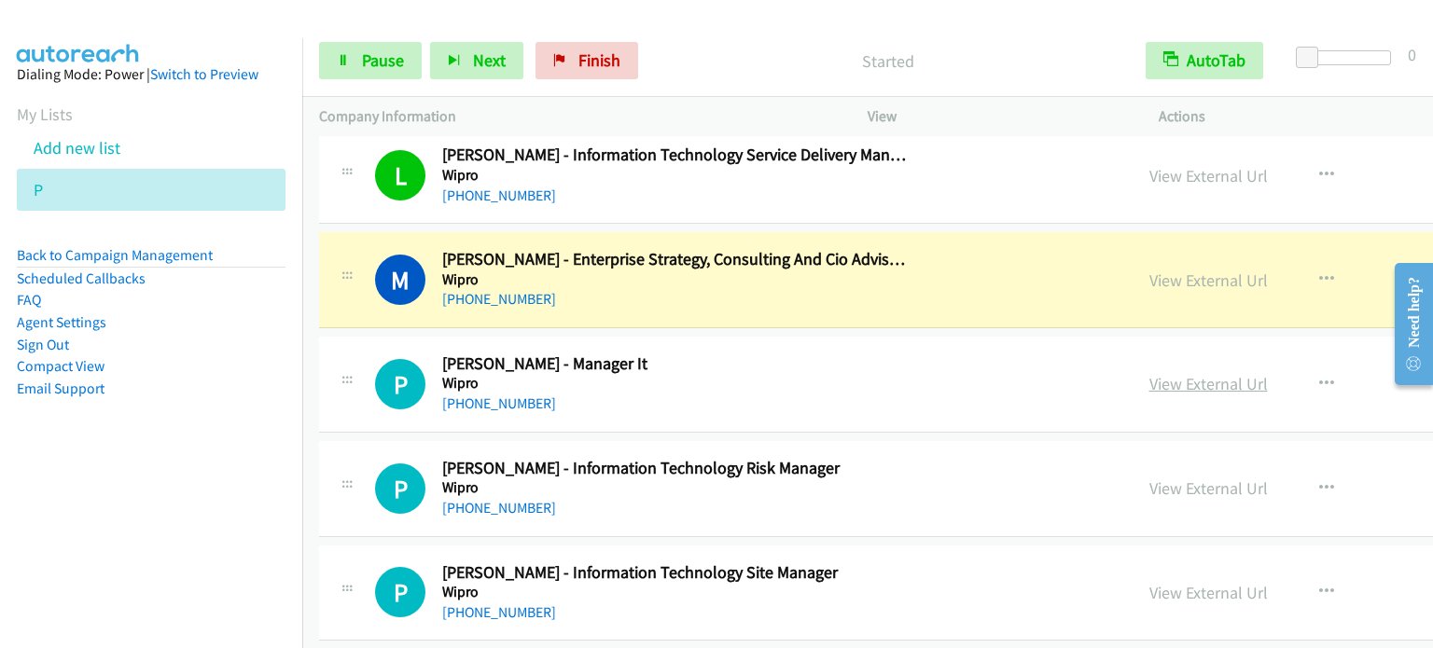
click at [1151, 382] on link "View External Url" at bounding box center [1208, 383] width 118 height 21
click at [399, 59] on span "Pause" at bounding box center [383, 59] width 42 height 21
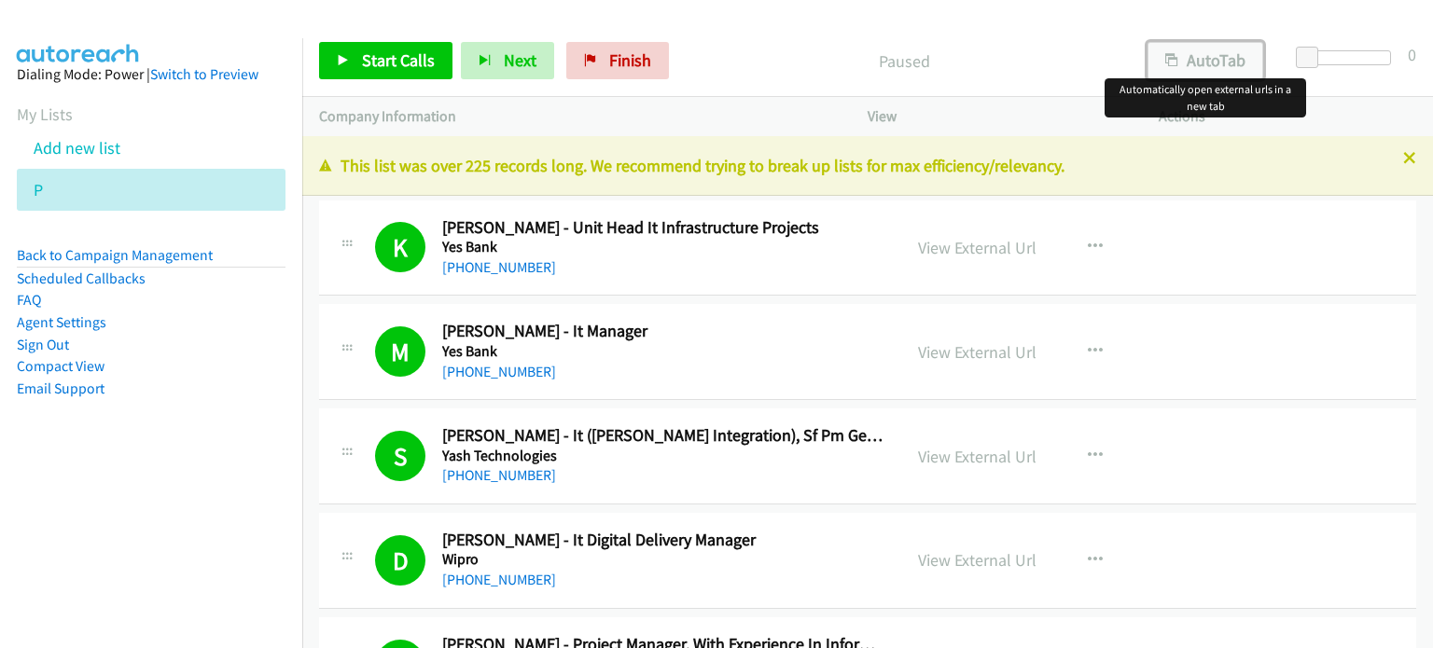
click at [1193, 57] on button "AutoTab" at bounding box center [1205, 60] width 116 height 37
click at [1049, 25] on div "Start Calls Pause Next Finish Paused AutoTab AutoTab 0" at bounding box center [867, 61] width 1131 height 72
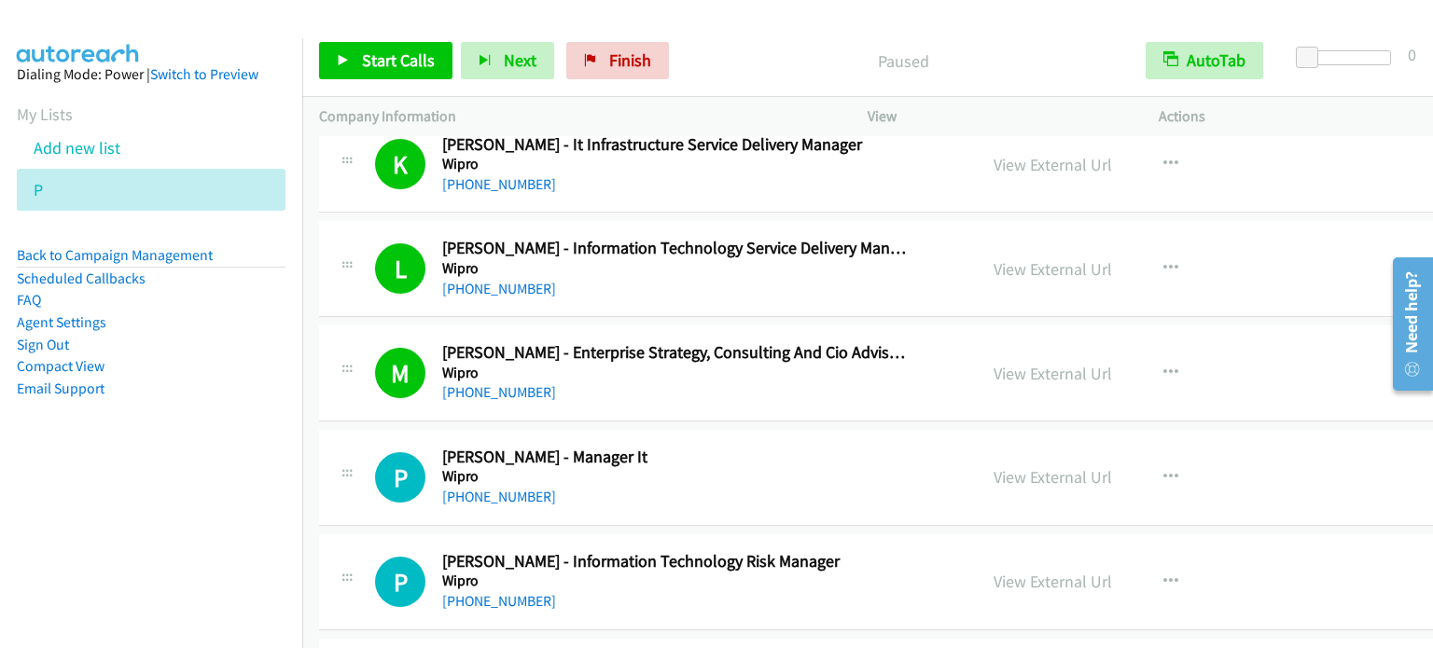
scroll to position [3514, 0]
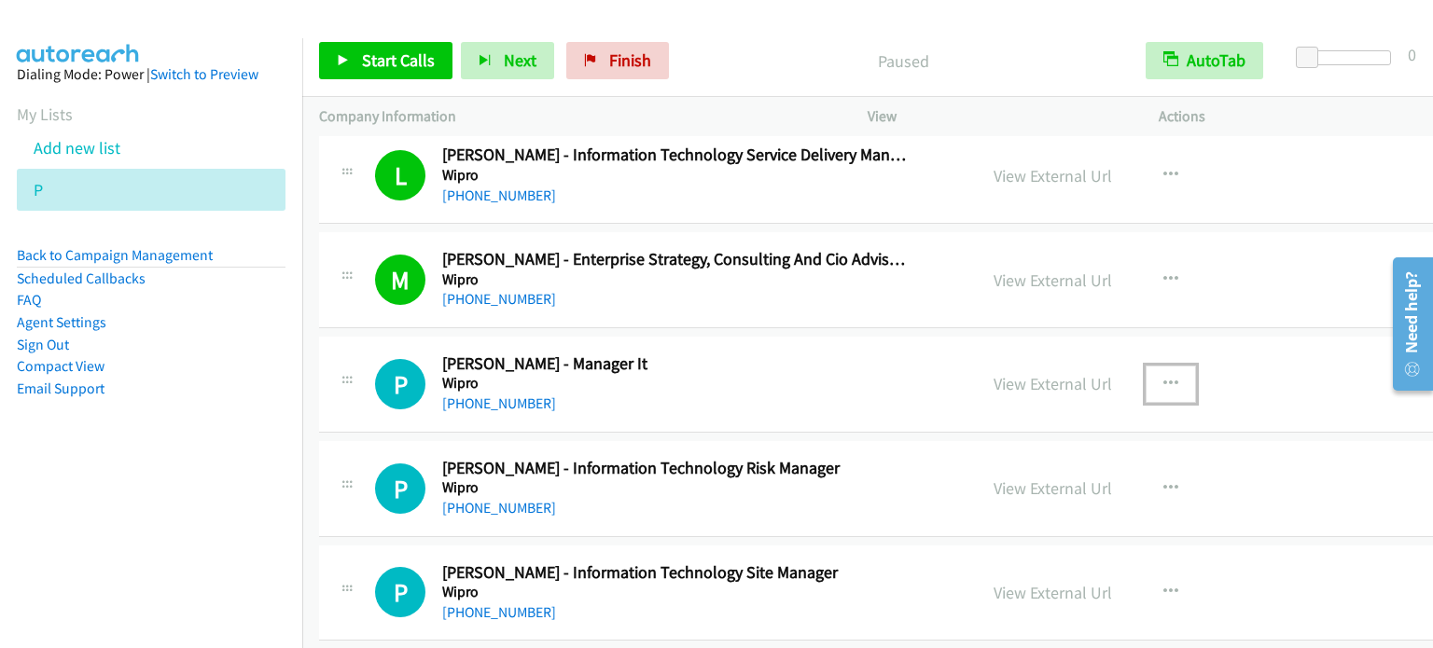
click at [1163, 377] on icon "button" at bounding box center [1170, 384] width 15 height 15
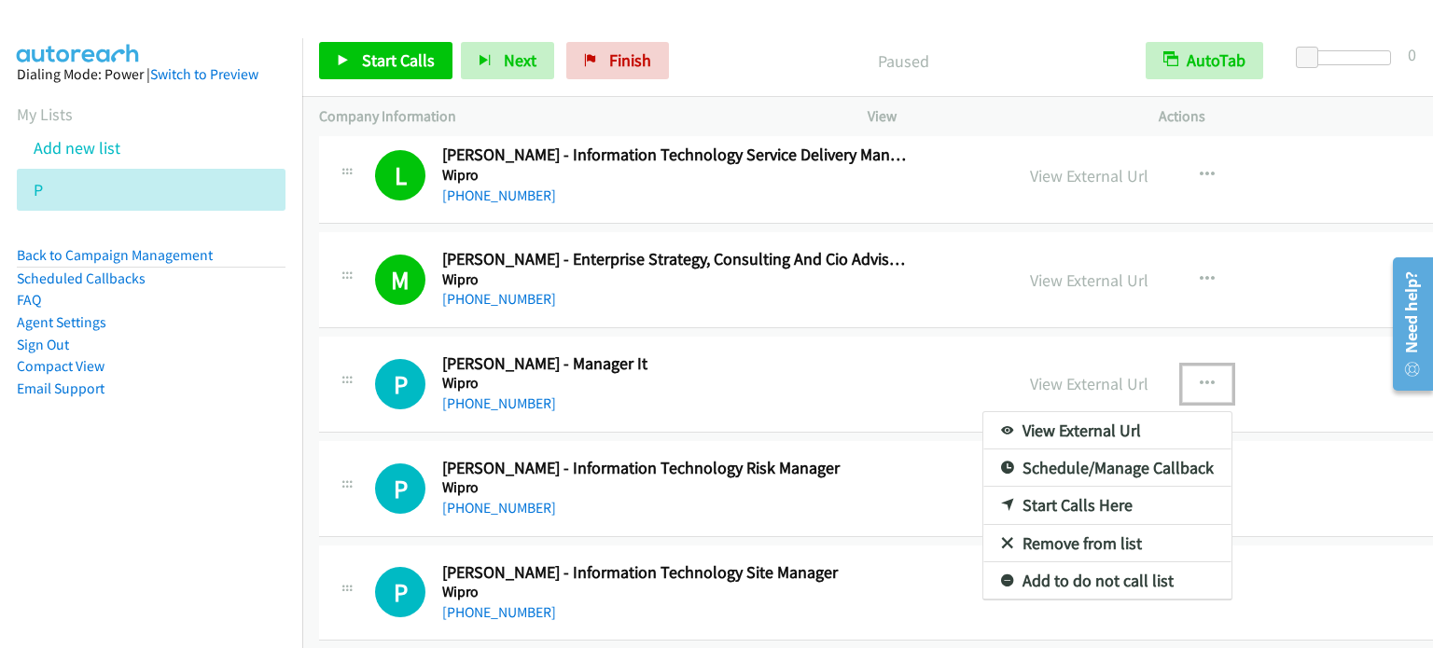
click at [1060, 497] on link "Start Calls Here" at bounding box center [1107, 505] width 248 height 37
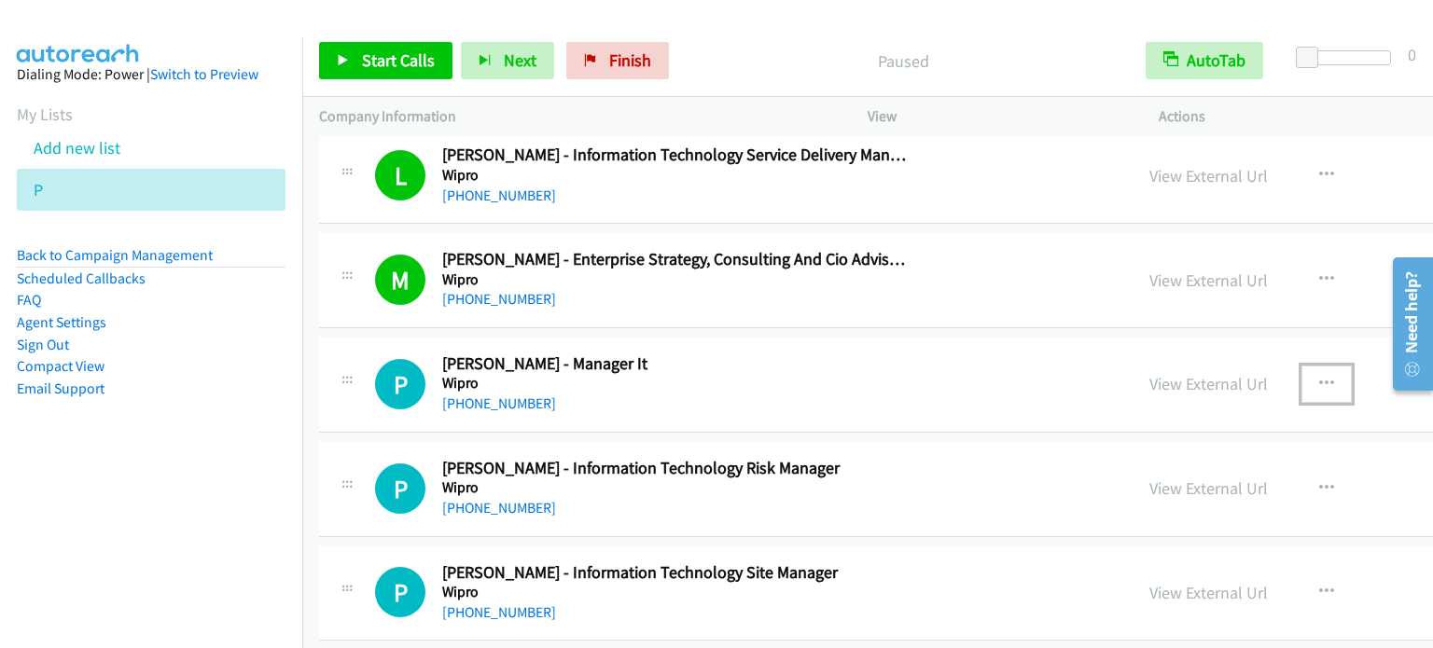
click at [1319, 377] on icon "button" at bounding box center [1326, 384] width 15 height 15
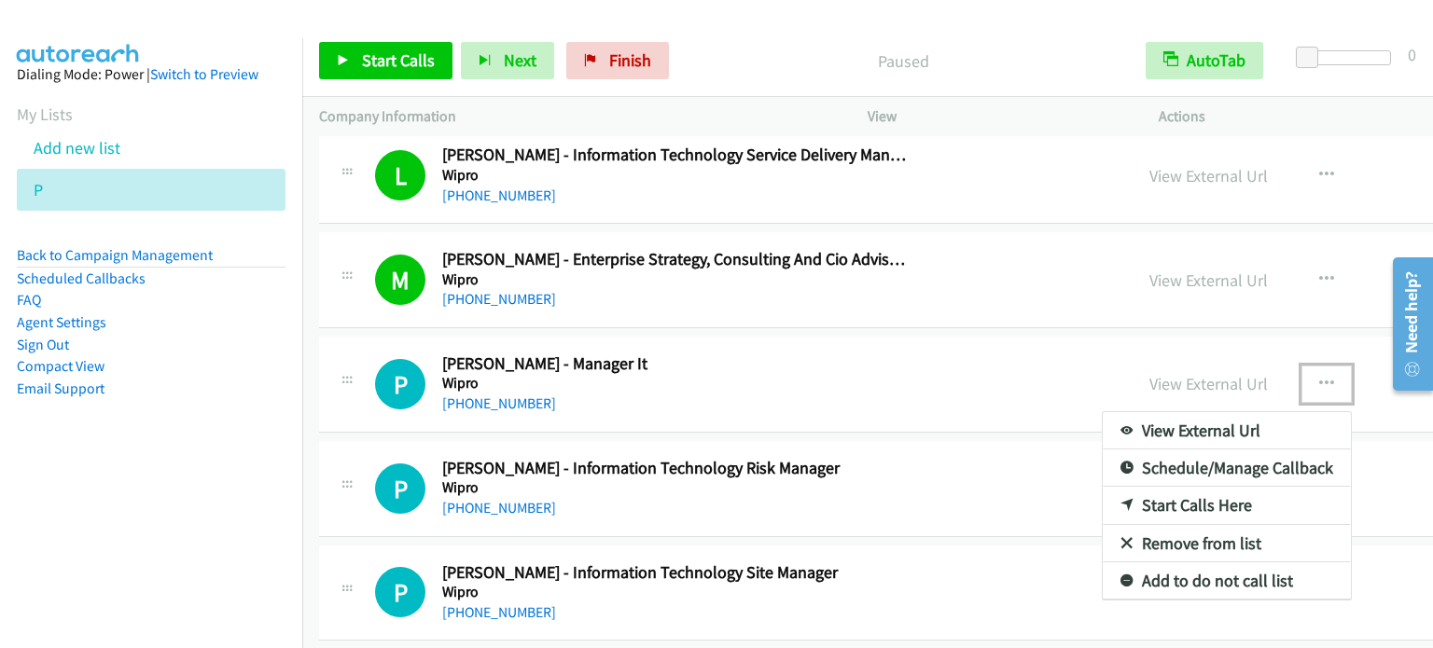
click at [1133, 499] on link "Start Calls Here" at bounding box center [1227, 505] width 248 height 37
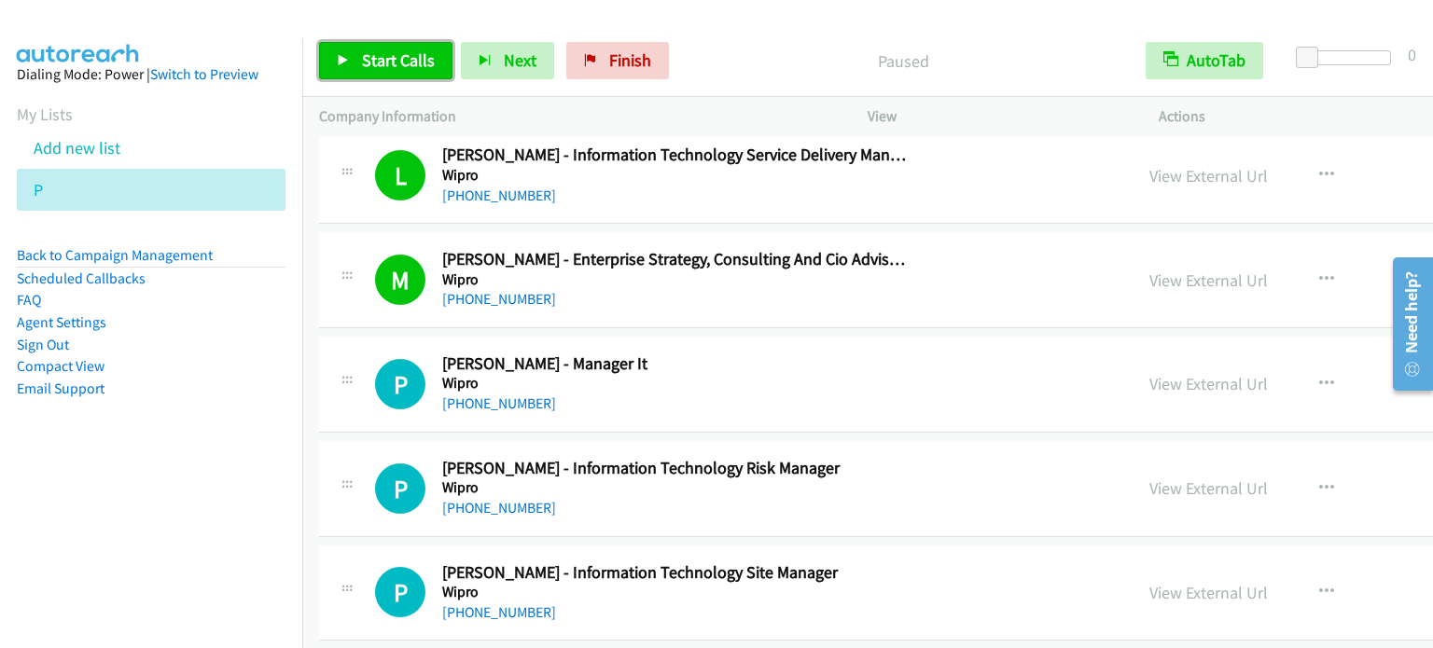
click at [391, 59] on span "Start Calls" at bounding box center [398, 59] width 73 height 21
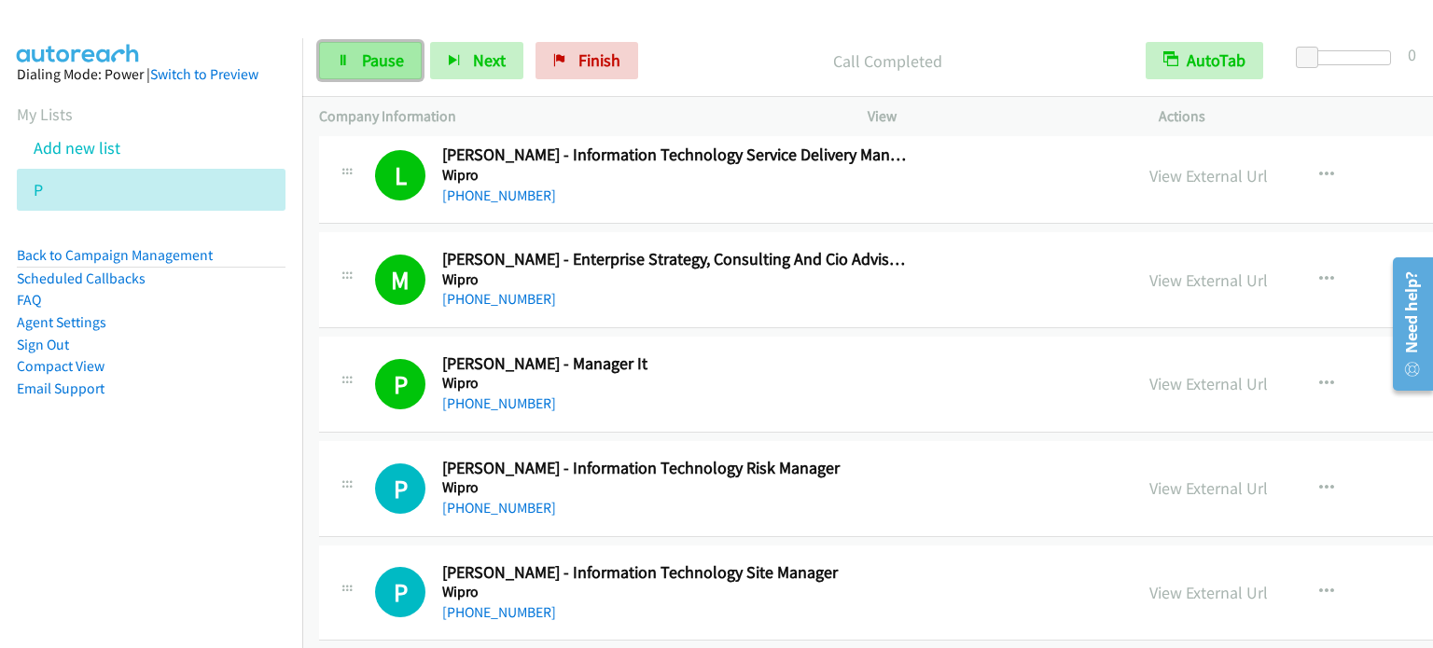
click at [353, 62] on link "Pause" at bounding box center [370, 60] width 103 height 37
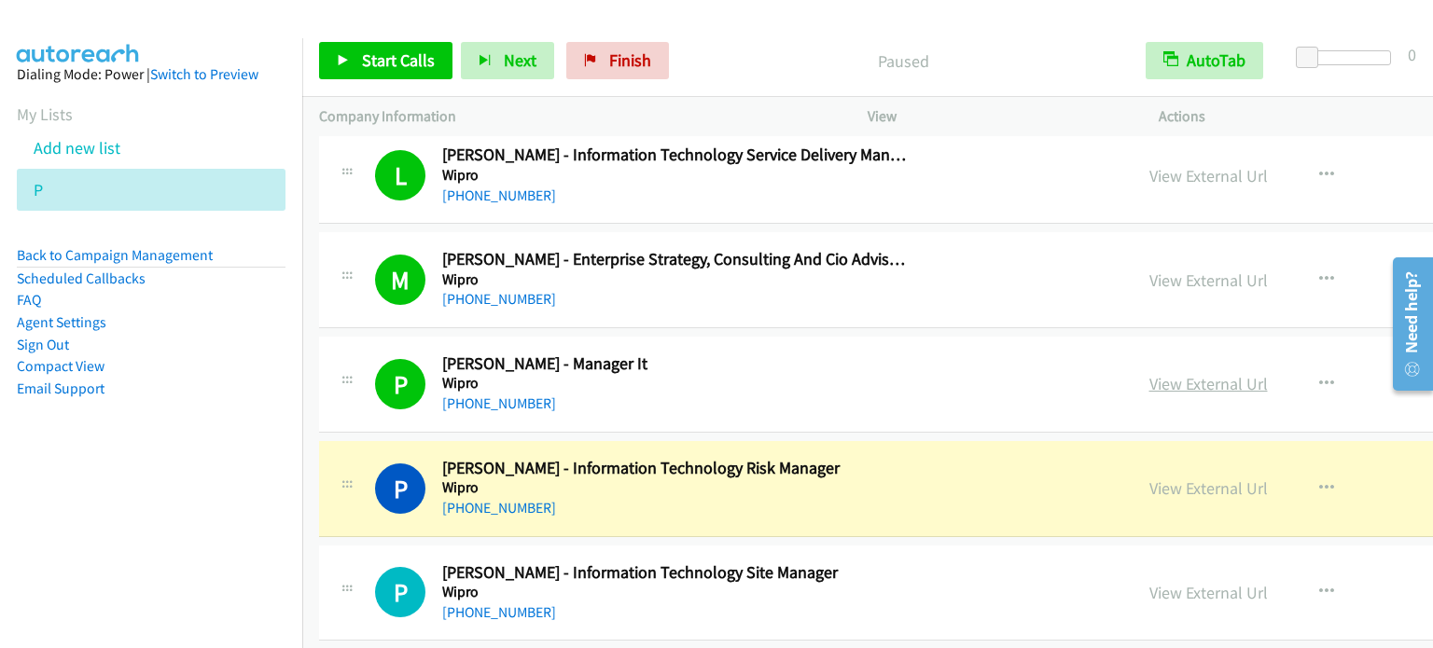
click at [1149, 376] on link "View External Url" at bounding box center [1208, 383] width 118 height 21
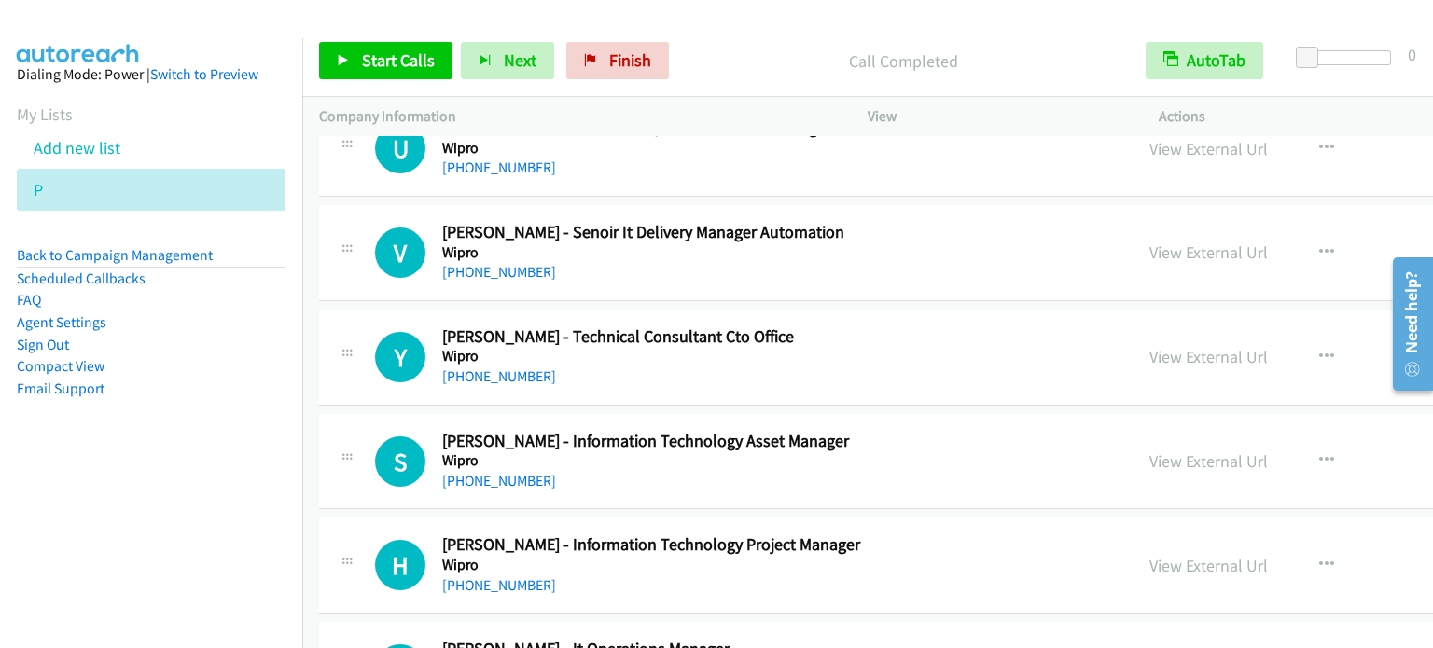
scroll to position [4727, 0]
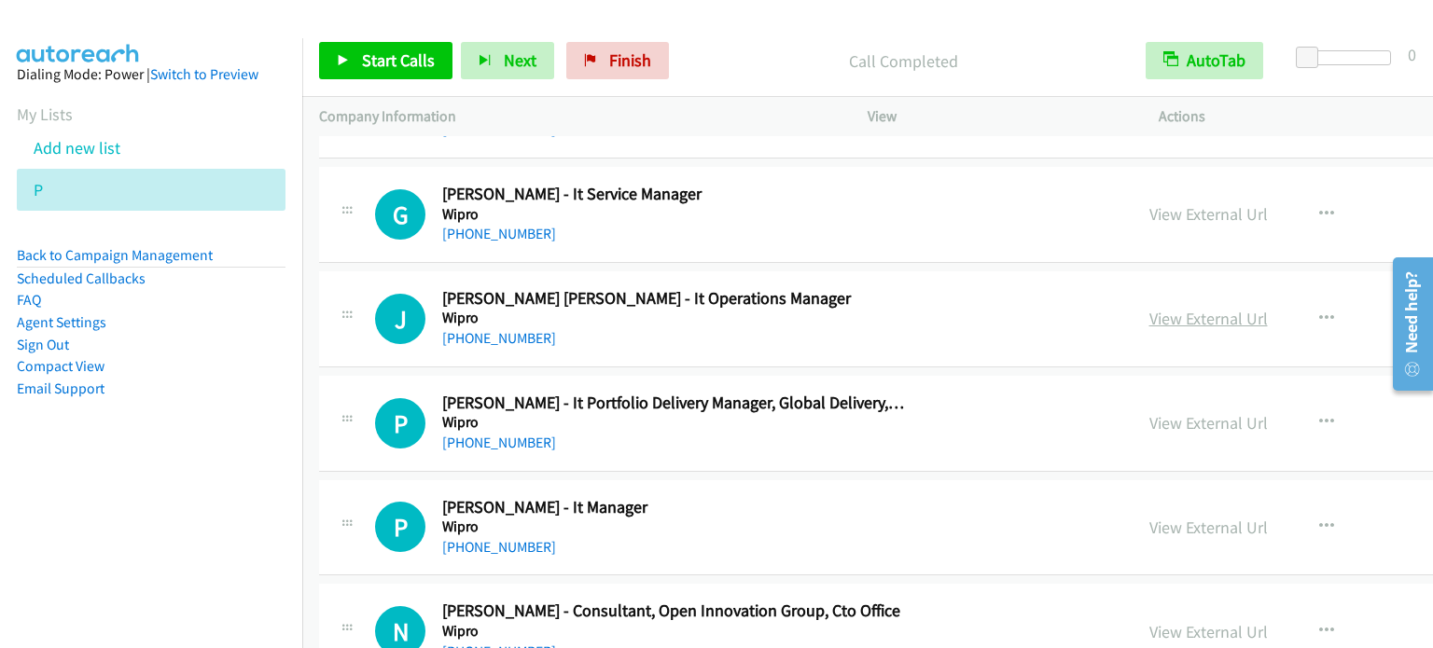
click at [1149, 310] on link "View External Url" at bounding box center [1208, 318] width 118 height 21
